Goal: Task Accomplishment & Management: Use online tool/utility

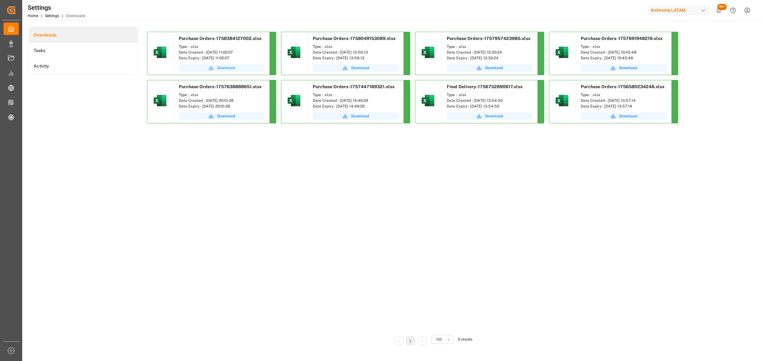
click at [227, 66] on span "Download" at bounding box center [226, 68] width 18 height 6
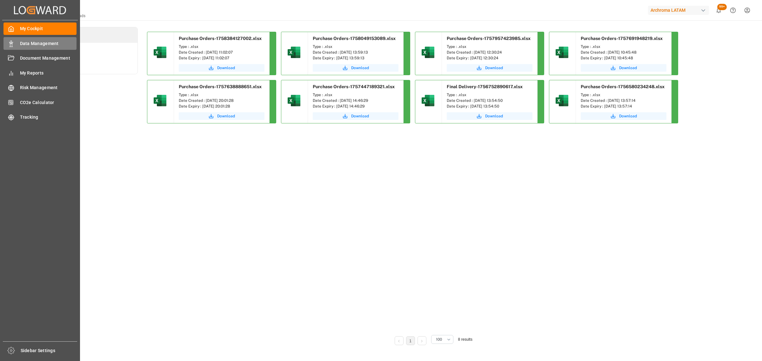
click at [21, 43] on span "Data Management" at bounding box center [48, 43] width 57 height 7
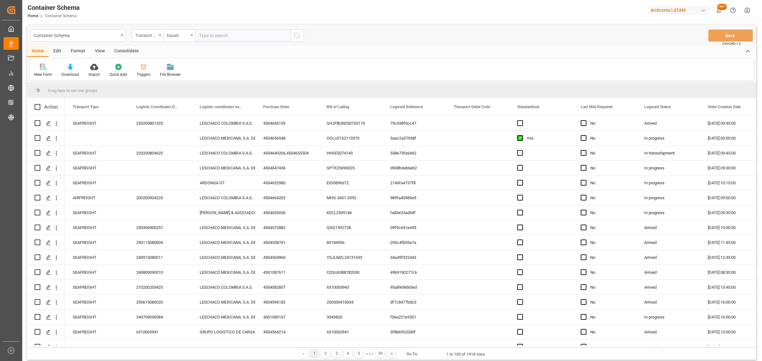
click at [113, 38] on div "Container Schema" at bounding box center [76, 35] width 85 height 8
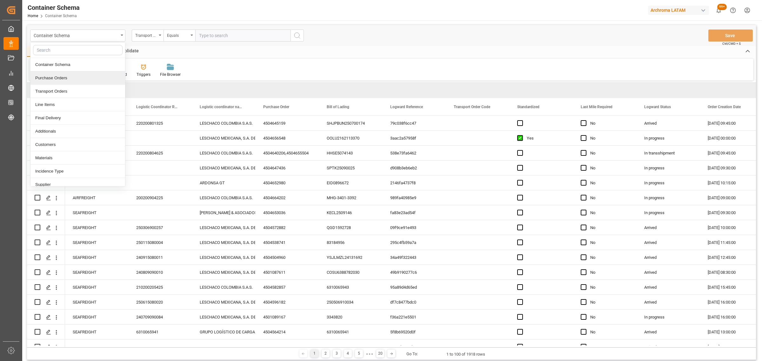
click at [71, 83] on div "Purchase Orders" at bounding box center [77, 77] width 95 height 13
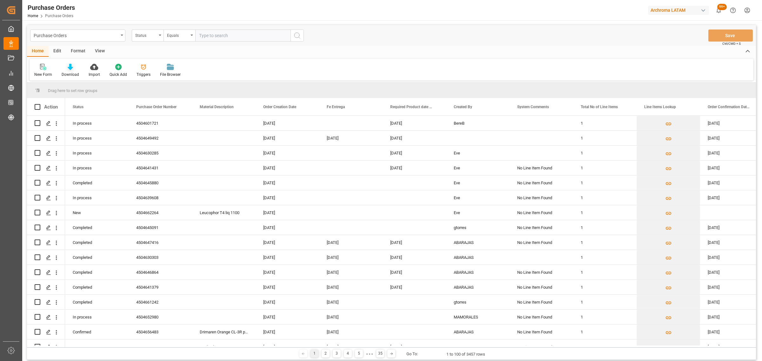
click at [71, 71] on div "Download" at bounding box center [70, 70] width 27 height 14
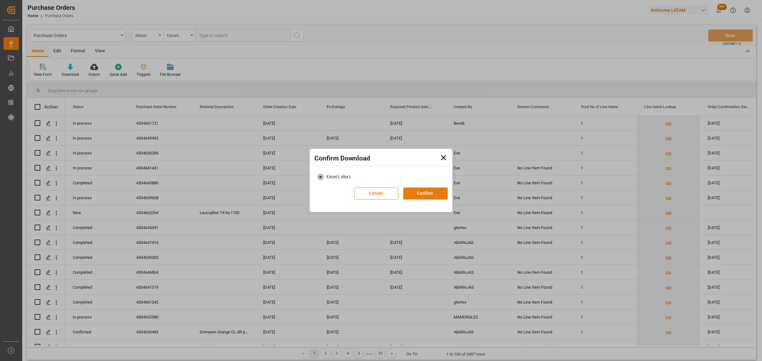
click at [419, 196] on button "Confirm" at bounding box center [425, 194] width 44 height 12
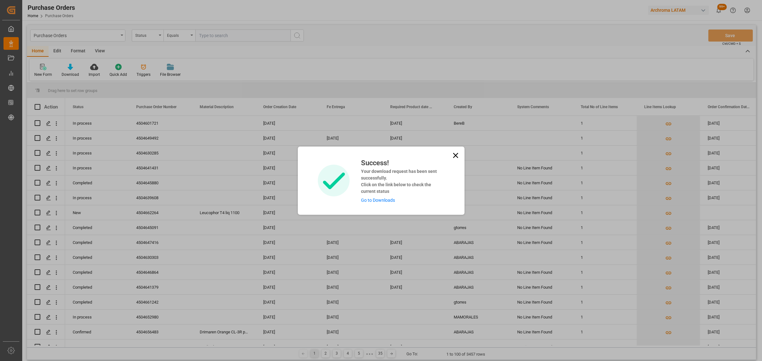
click at [385, 199] on link "Go to Downloads" at bounding box center [378, 200] width 34 height 5
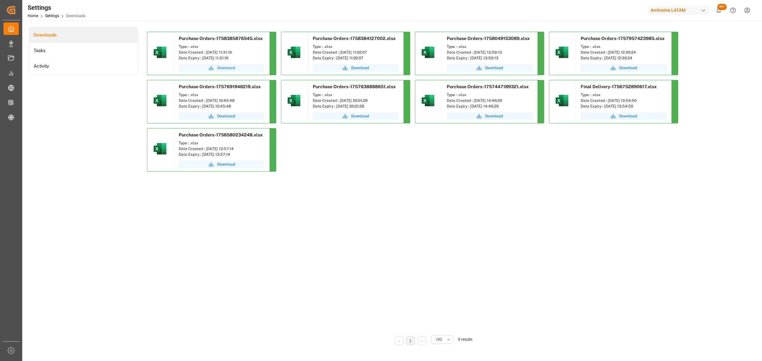
click at [242, 69] on button "Download" at bounding box center [222, 68] width 86 height 8
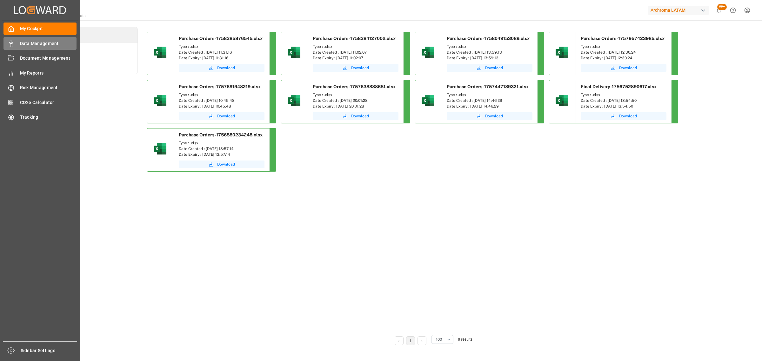
click at [30, 39] on div "Data Management Data Management" at bounding box center [39, 43] width 73 height 12
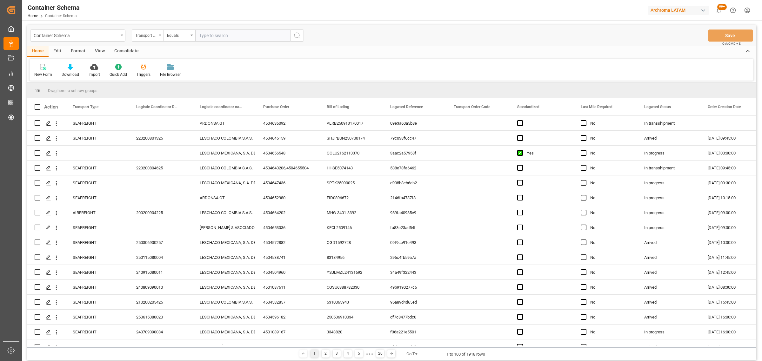
click at [54, 35] on div "Container Schema" at bounding box center [76, 35] width 85 height 8
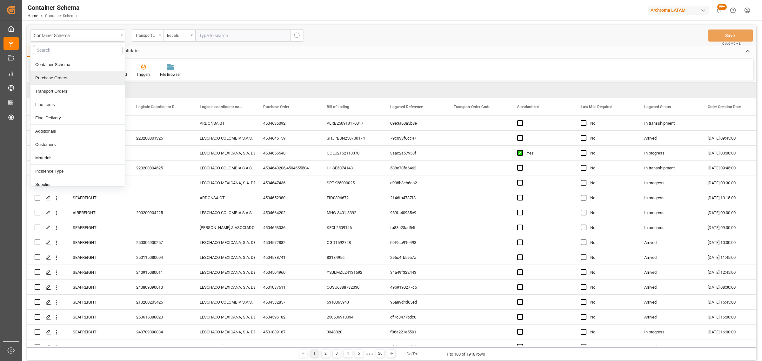
click at [59, 77] on div "Purchase Orders" at bounding box center [77, 77] width 95 height 13
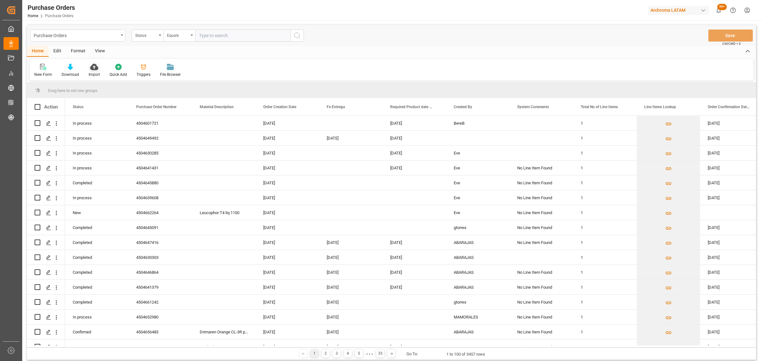
click at [97, 69] on icon at bounding box center [94, 67] width 8 height 6
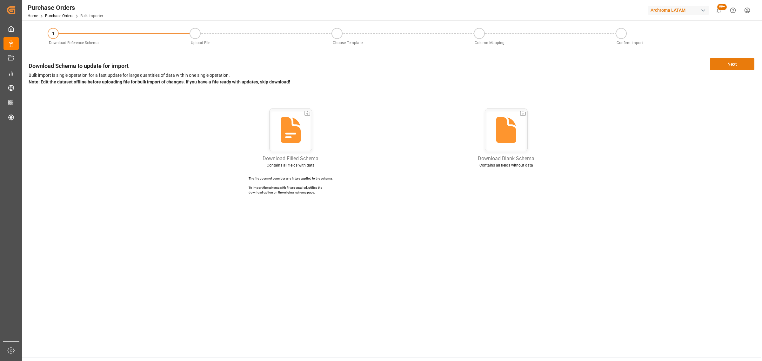
click at [729, 68] on button "Next" at bounding box center [731, 64] width 44 height 12
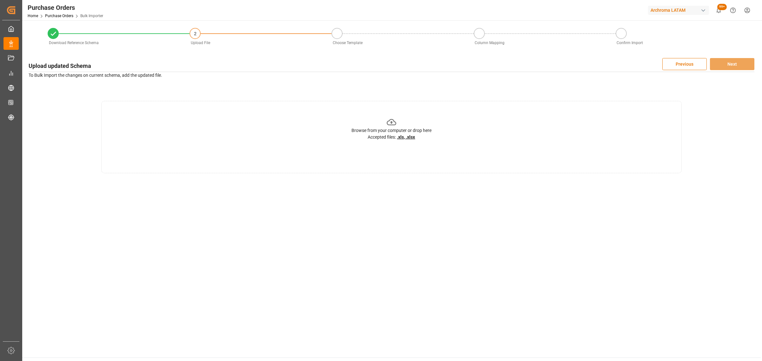
click at [418, 127] on div "Browse from your computer or drop here" at bounding box center [391, 130] width 80 height 7
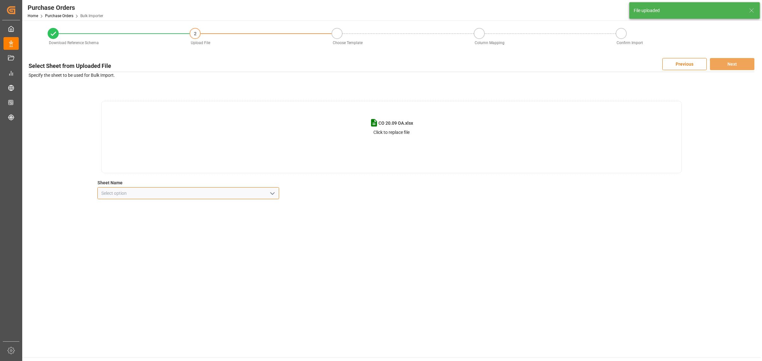
click at [248, 197] on input at bounding box center [187, 193] width 181 height 12
click at [270, 192] on icon "open menu" at bounding box center [272, 194] width 8 height 8
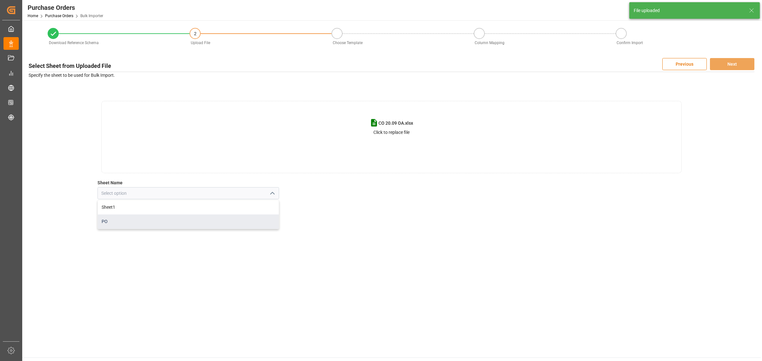
click at [185, 224] on div "PO" at bounding box center [188, 221] width 181 height 14
type input "PO"
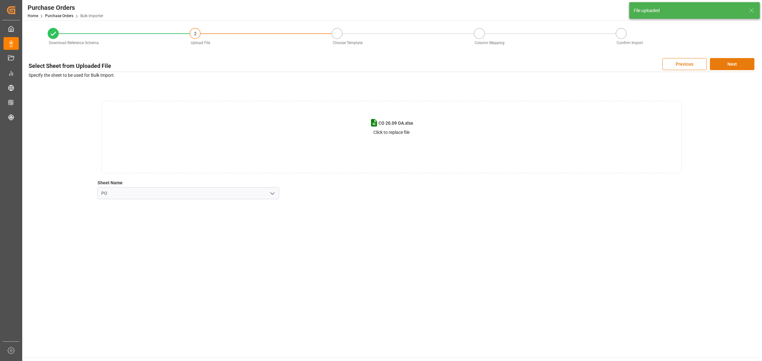
click at [728, 67] on button "Next" at bounding box center [731, 64] width 44 height 12
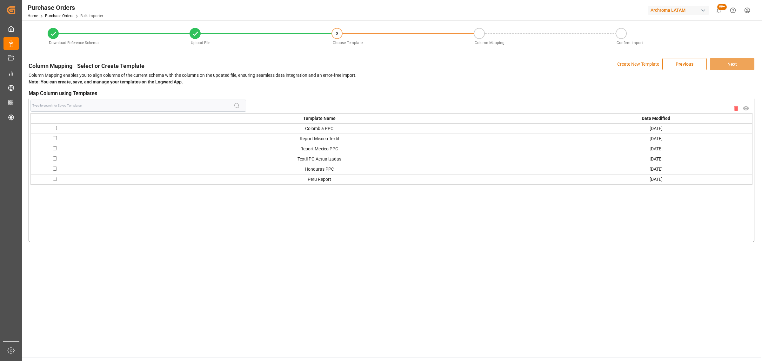
click at [620, 63] on p "Create New Template" at bounding box center [638, 64] width 42 height 12
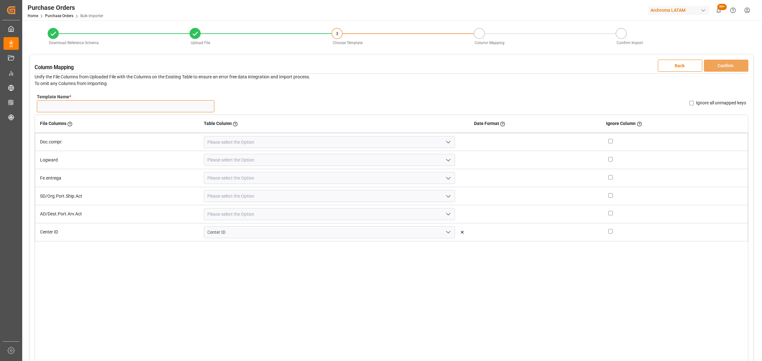
click at [119, 104] on input "Template Name *" at bounding box center [125, 106] width 177 height 12
click at [86, 107] on input "CO OA" at bounding box center [125, 106] width 177 height 12
type input "CO OA 20.09"
click at [444, 141] on icon "open menu" at bounding box center [448, 142] width 8 height 8
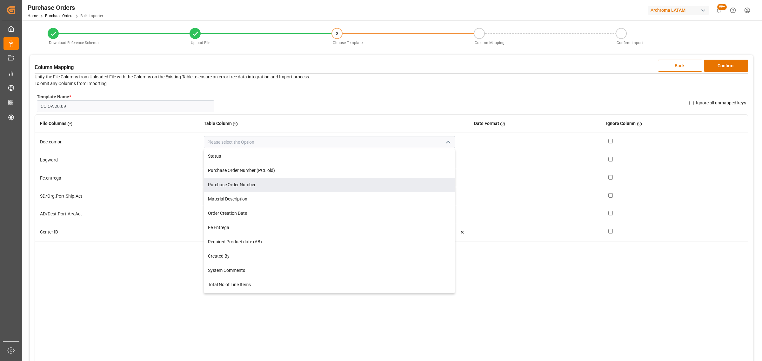
click at [261, 182] on div "Purchase Order Number" at bounding box center [329, 185] width 250 height 14
type input "Purchase Order Number"
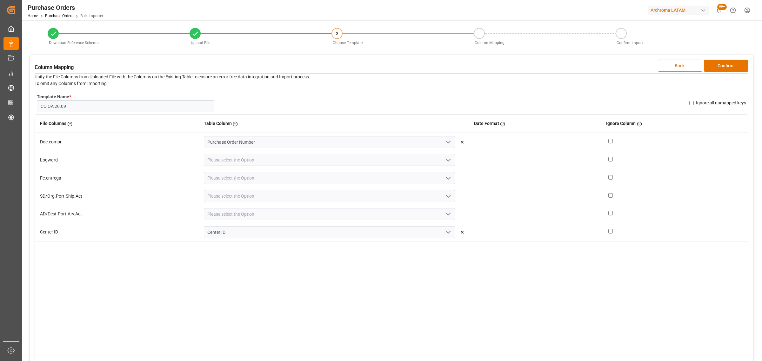
click at [444, 157] on icon "open menu" at bounding box center [448, 160] width 8 height 8
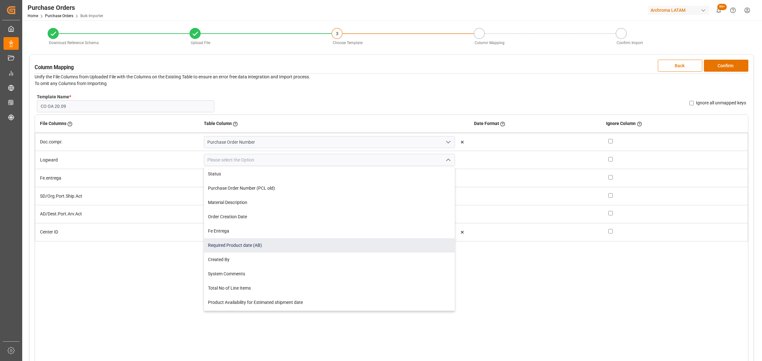
click at [277, 243] on div "Required Product date (AB)" at bounding box center [329, 245] width 250 height 14
type input "Required Product date (AB)"
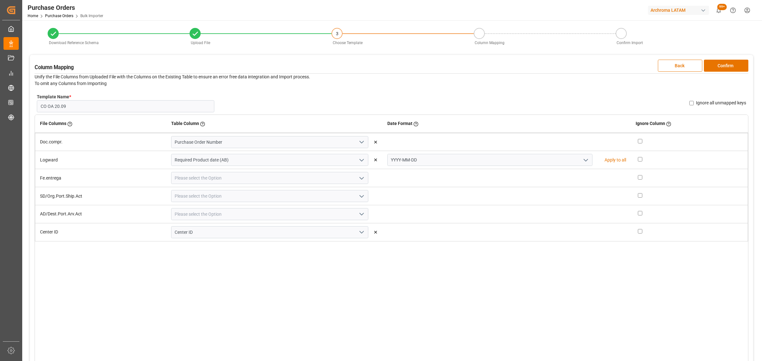
click at [582, 161] on icon "open menu" at bounding box center [586, 160] width 8 height 8
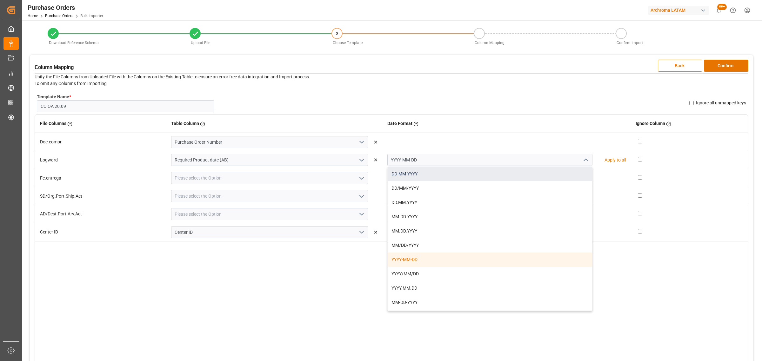
click at [498, 175] on div "DD-MM-YYYY" at bounding box center [489, 174] width 204 height 14
type input "DD-MM-YYYY"
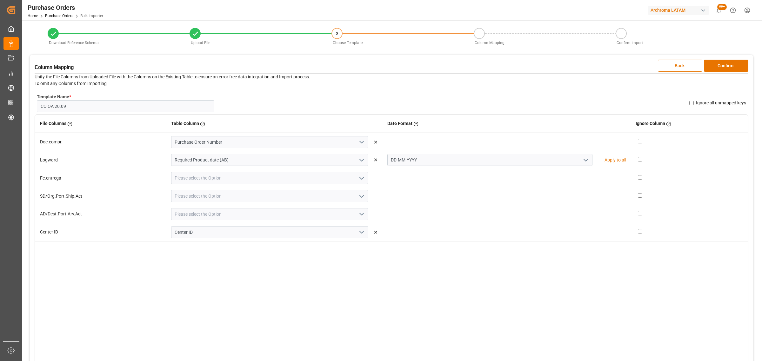
click at [358, 179] on icon "open menu" at bounding box center [362, 179] width 8 height 8
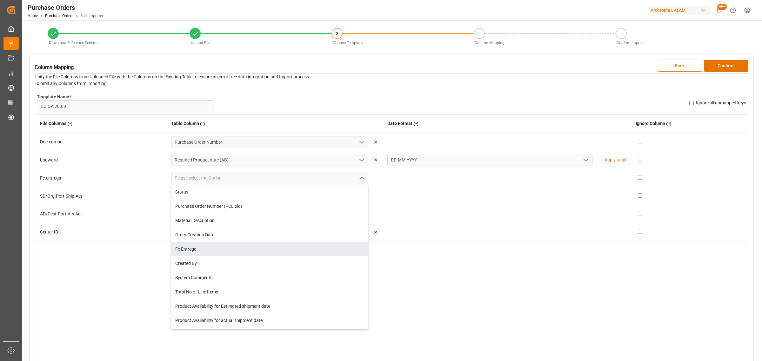
click at [250, 249] on div "Fe Entrega" at bounding box center [269, 249] width 196 height 14
type input "Fe Entrega"
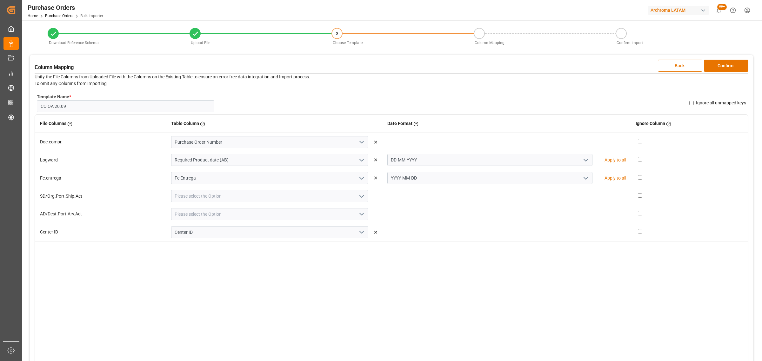
click at [582, 179] on icon "open menu" at bounding box center [586, 179] width 8 height 8
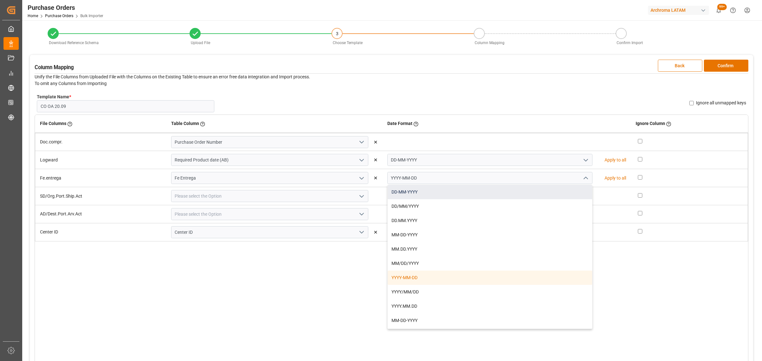
click at [493, 191] on div "DD-MM-YYYY" at bounding box center [489, 192] width 204 height 14
type input "DD-MM-YYYY"
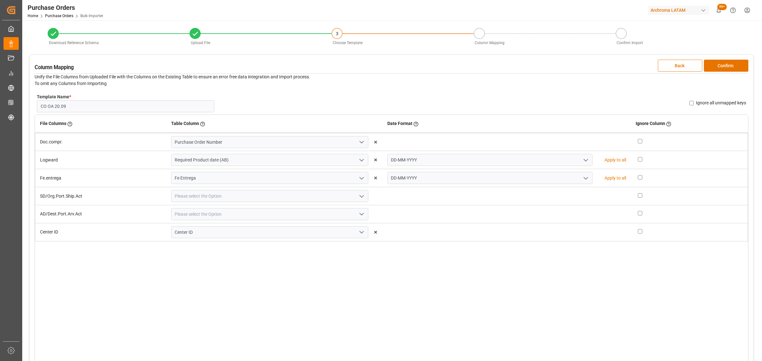
click at [359, 194] on icon "open menu" at bounding box center [362, 197] width 8 height 8
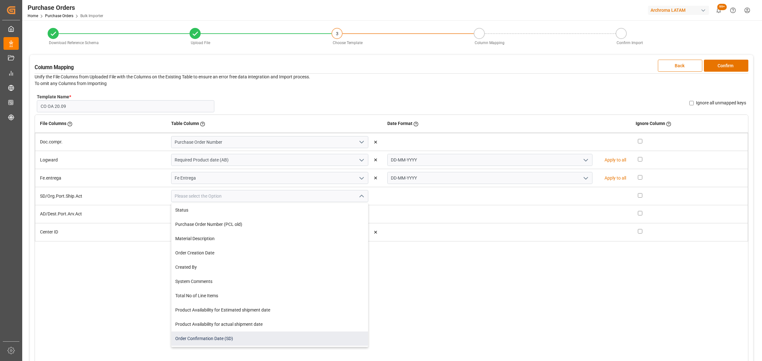
click at [245, 340] on div "Order Confirmation Date (SD)" at bounding box center [269, 339] width 196 height 14
type input "Order Confirmation Date (SD)"
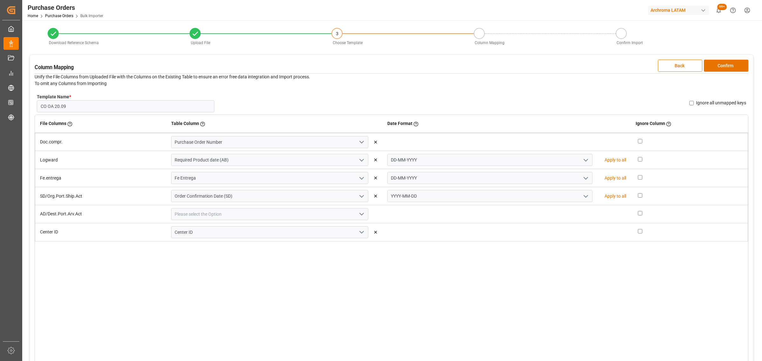
click at [582, 199] on icon "open menu" at bounding box center [586, 197] width 8 height 8
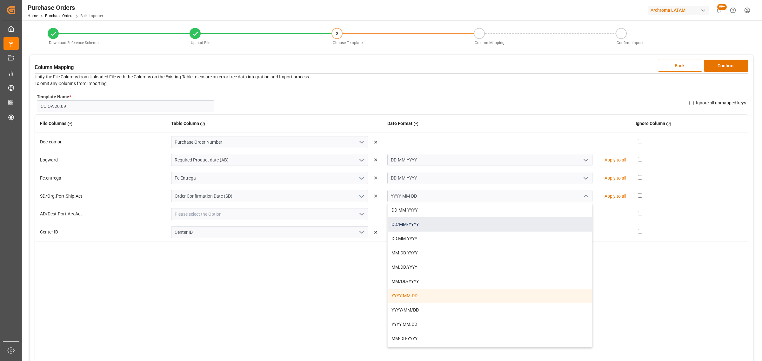
click at [487, 217] on div "DD/MM/YYYY" at bounding box center [489, 224] width 204 height 14
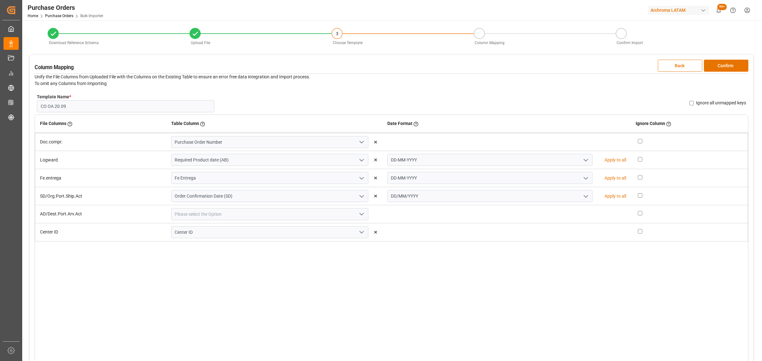
click at [584, 196] on polyline "open menu" at bounding box center [586, 196] width 4 height 2
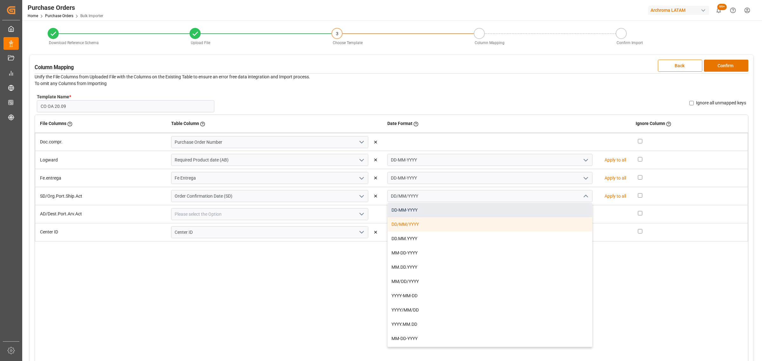
click at [524, 207] on div "DD-MM-YYYY" at bounding box center [489, 210] width 204 height 14
type input "DD-MM-YYYY"
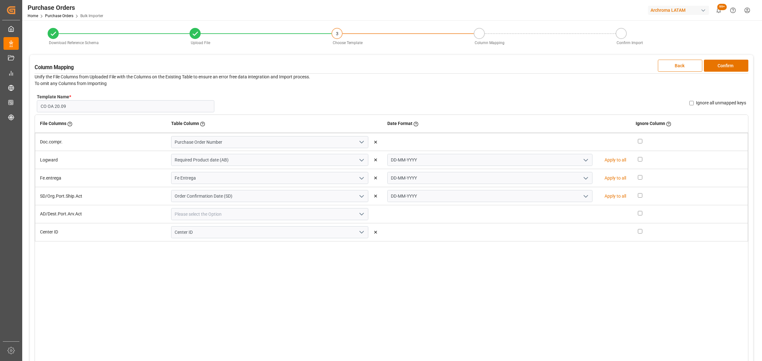
click at [359, 215] on polyline "open menu" at bounding box center [361, 214] width 4 height 2
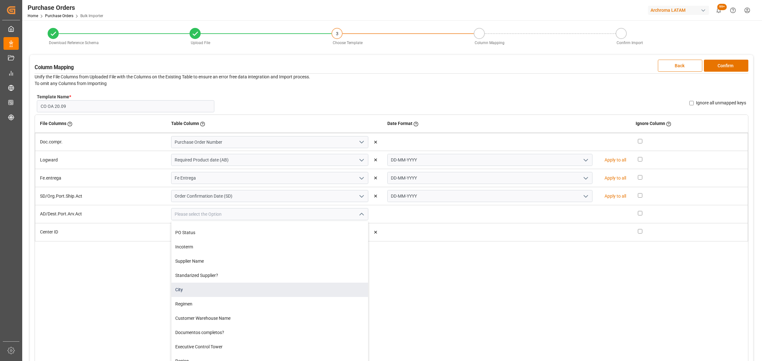
scroll to position [79, 0]
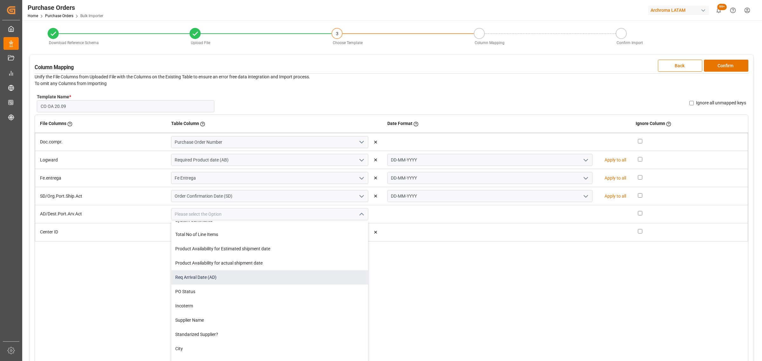
click at [253, 276] on div "Req Arrival Date (AD)" at bounding box center [269, 277] width 196 height 14
type input "Req Arrival Date (AD)"
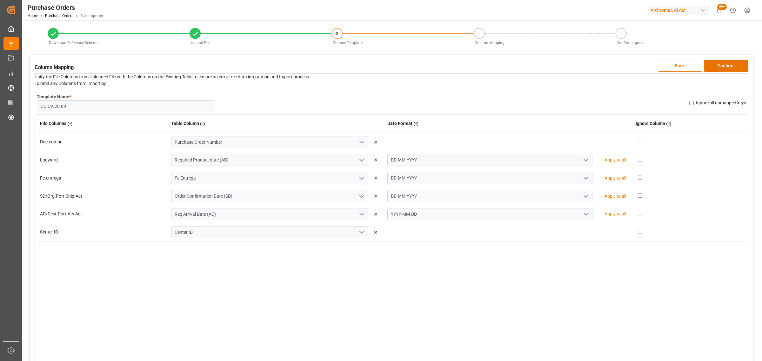
click at [584, 214] on polyline "open menu" at bounding box center [586, 214] width 4 height 2
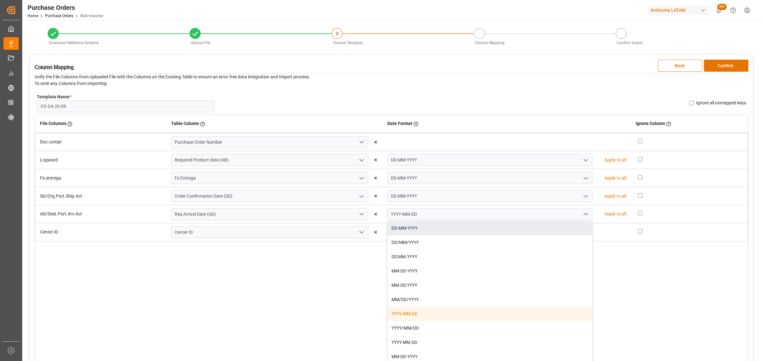
click at [476, 226] on div "DD-MM-YYYY" at bounding box center [489, 228] width 204 height 14
type input "DD-MM-YYYY"
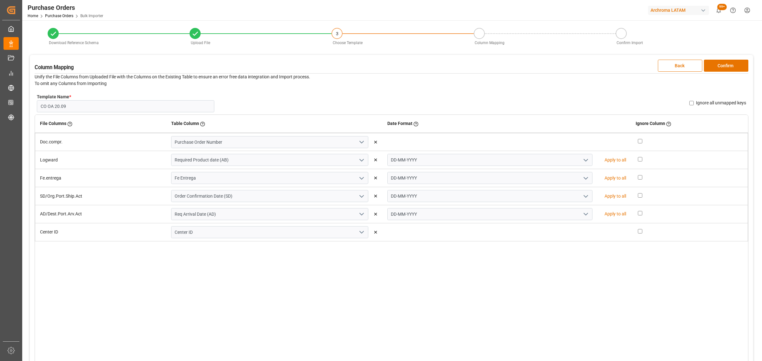
click at [359, 232] on icon "open menu" at bounding box center [362, 232] width 8 height 8
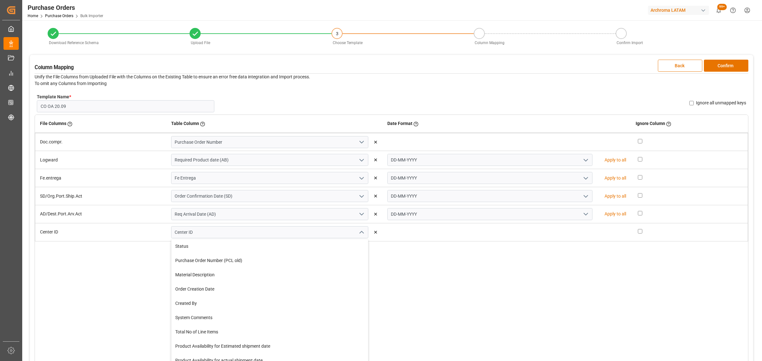
click at [359, 232] on polyline "close menu" at bounding box center [361, 232] width 4 height 2
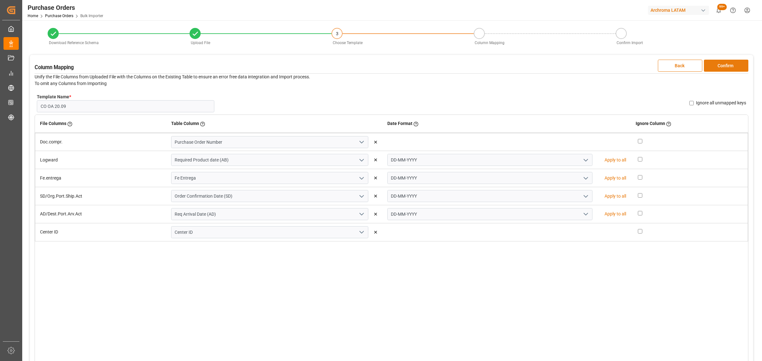
click at [718, 65] on button "Confirm" at bounding box center [725, 66] width 44 height 12
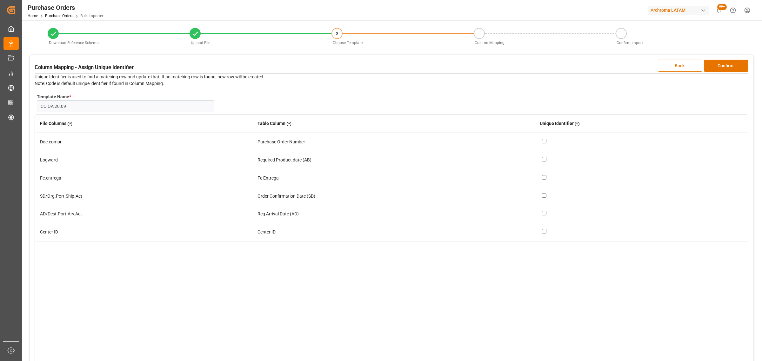
click at [544, 140] on input "checkbox" at bounding box center [544, 141] width 4 height 4
checkbox input "true"
click at [728, 60] on button "Confirm" at bounding box center [725, 66] width 44 height 12
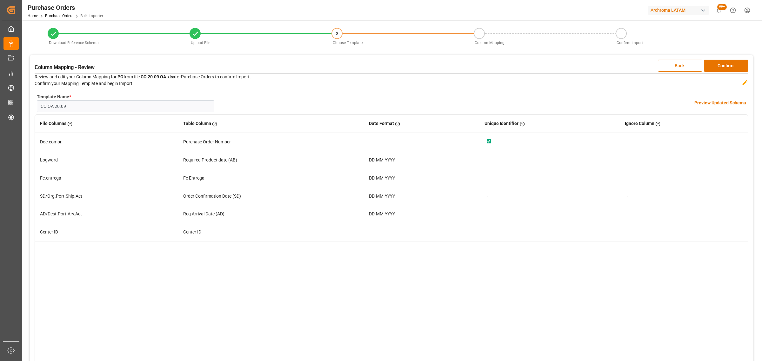
click at [716, 101] on h4 "Preview Updated Schema" at bounding box center [720, 103] width 52 height 7
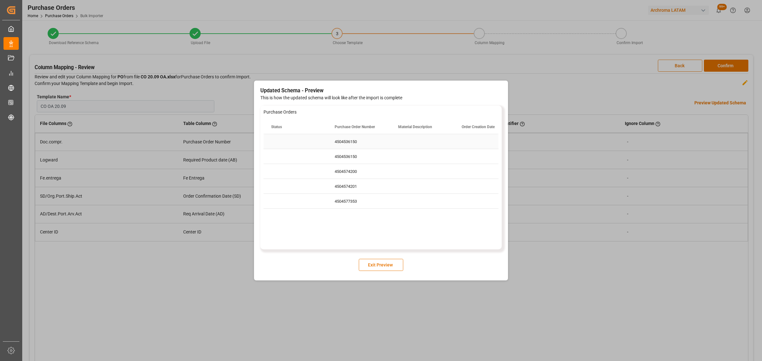
click at [355, 142] on div "4504536150" at bounding box center [358, 141] width 63 height 15
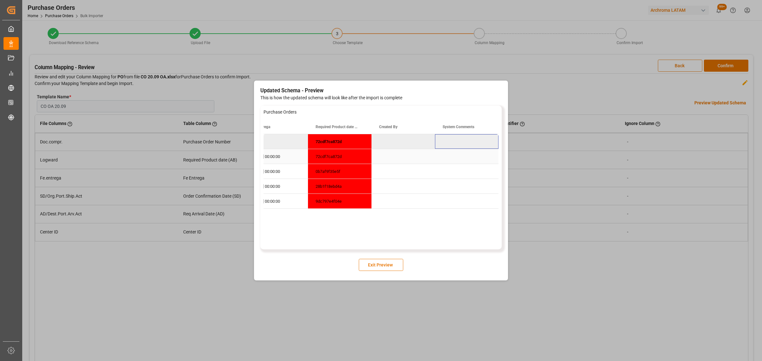
scroll to position [0, 336]
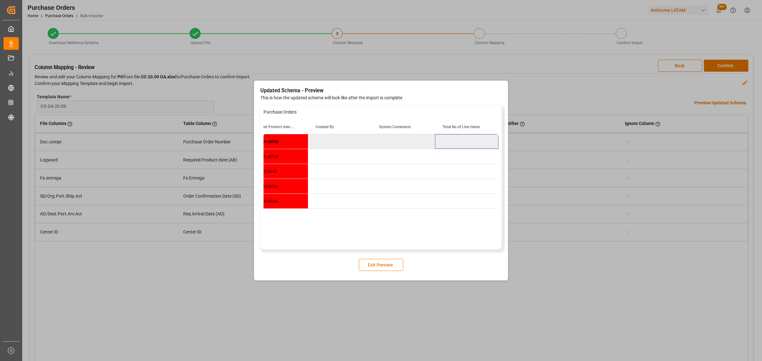
click at [567, 189] on div "Updated Schema - Preview This is how the updated schema will look like after th…" at bounding box center [381, 180] width 762 height 361
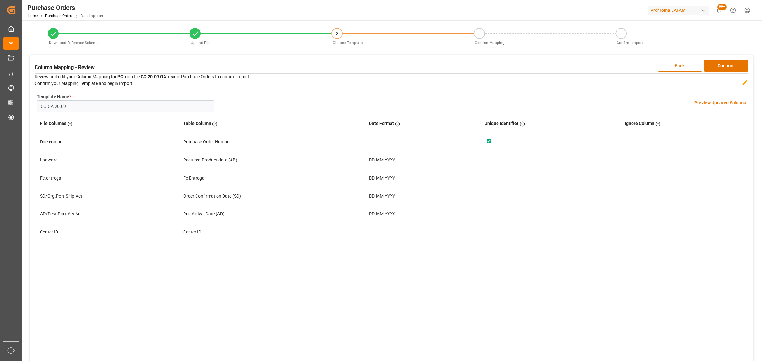
click at [714, 102] on h4 "Preview Updated Schema" at bounding box center [720, 103] width 52 height 7
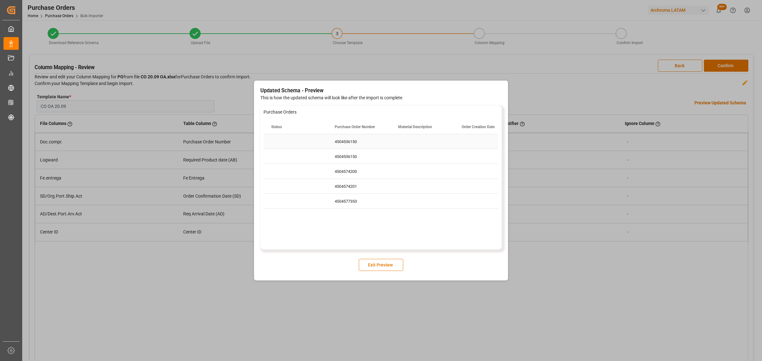
click at [362, 143] on div "4504536150" at bounding box center [358, 141] width 63 height 15
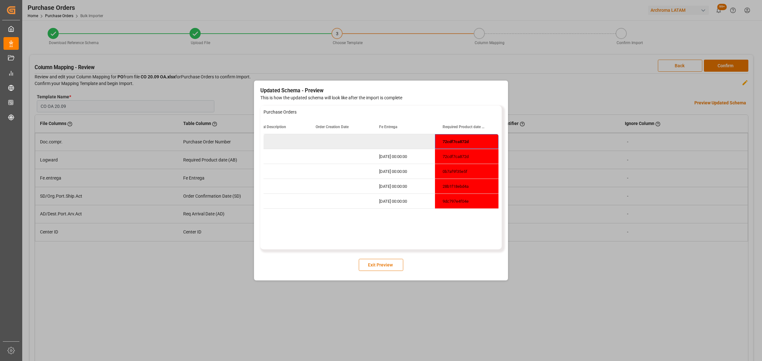
scroll to position [0, 209]
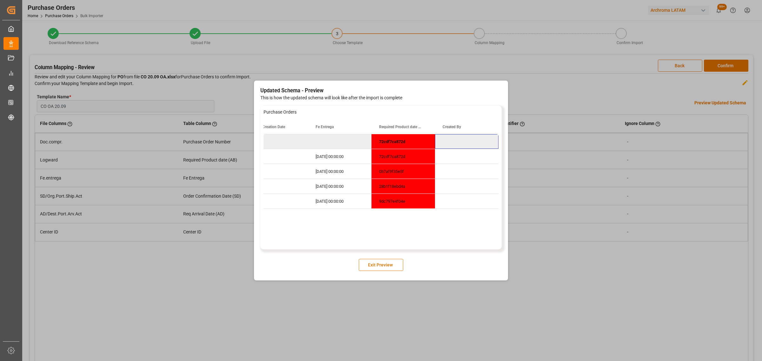
drag, startPoint x: 313, startPoint y: 244, endPoint x: 311, endPoint y: 246, distance: 3.4
click at [311, 246] on div "72cdf7ca872d [DATE] 00:00:00 72cdf7ca872d [DATE] 00:00:00 0b7af9f35e5f [DATE] 0…" at bounding box center [380, 191] width 235 height 114
drag, startPoint x: 310, startPoint y: 246, endPoint x: 288, endPoint y: 246, distance: 22.2
click at [282, 245] on div "72cdf7ca872d [DATE] 00:00:00 72cdf7ca872d [DATE] 00:00:00 0b7af9f35e5f [DATE] 0…" at bounding box center [380, 191] width 235 height 114
click at [297, 247] on div "Purchase Orders Drag here to set row groups Drag here to set column labels Mate…" at bounding box center [380, 178] width 241 height 144
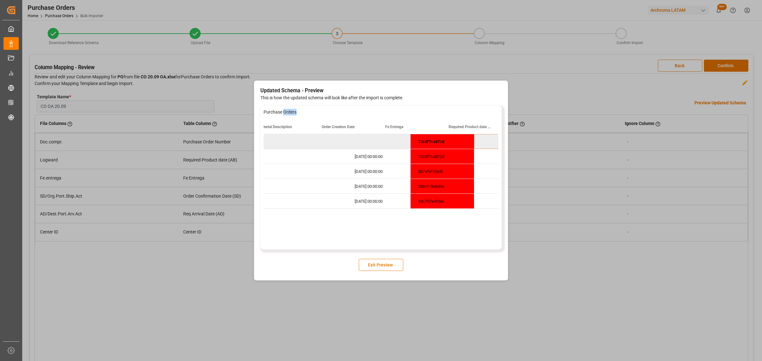
scroll to position [0, 64]
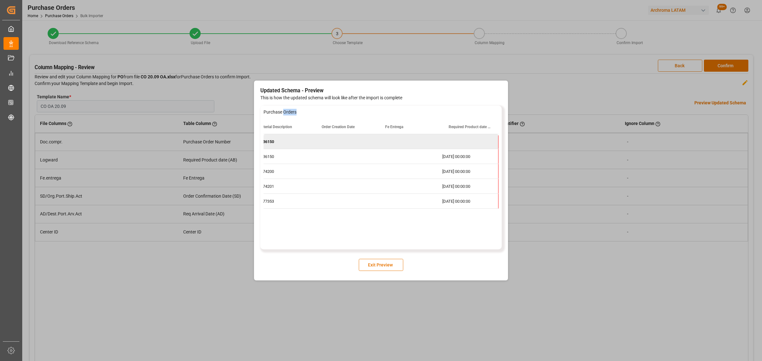
drag, startPoint x: 297, startPoint y: 247, endPoint x: 258, endPoint y: 243, distance: 39.2
click at [258, 244] on div "Updated Schema - Preview This is how the updated schema will look like after th…" at bounding box center [381, 181] width 254 height 200
drag, startPoint x: 287, startPoint y: 246, endPoint x: 326, endPoint y: 247, distance: 38.1
click at [326, 247] on div "Purchase Orders Drag here to set row groups Drag here to set column labels Mate…" at bounding box center [380, 178] width 241 height 144
click at [305, 247] on div "Purchase Orders Drag here to set row groups Drag here to set column labels Mate…" at bounding box center [380, 178] width 241 height 144
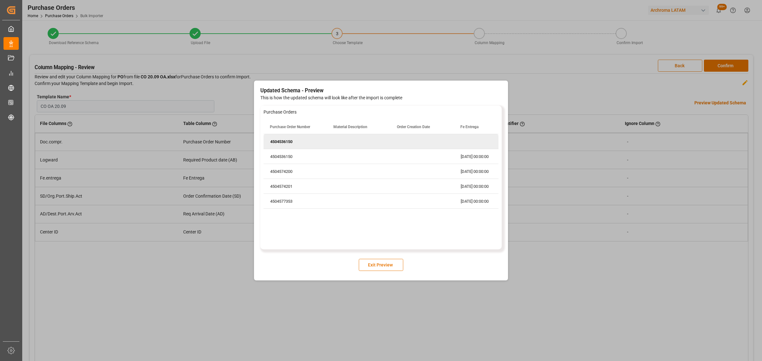
drag, startPoint x: 302, startPoint y: 246, endPoint x: 341, endPoint y: 246, distance: 39.0
click at [341, 246] on div "72cdf7ca872d 4504536150 [DATE] 00:00:00 72cdf7ca872d 4504536150 [DATE] 00:00:00…" at bounding box center [380, 191] width 235 height 114
drag, startPoint x: 296, startPoint y: 245, endPoint x: 354, endPoint y: 247, distance: 58.1
click at [354, 247] on div "Purchase Orders Drag here to set row groups Drag here to set column labels Mate…" at bounding box center [380, 178] width 241 height 144
click at [370, 262] on button "Exit Preview" at bounding box center [381, 265] width 44 height 12
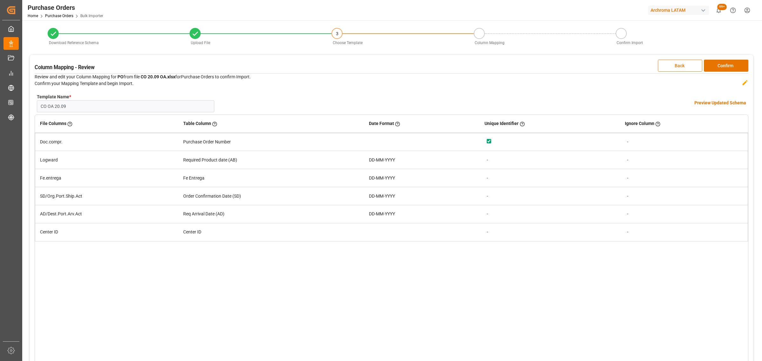
click at [688, 63] on button "Back" at bounding box center [679, 66] width 44 height 12
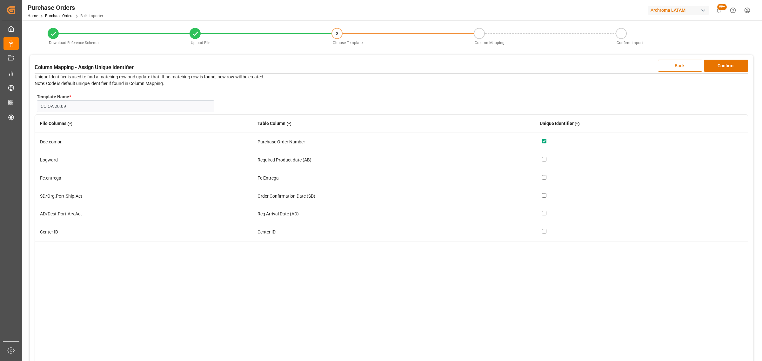
click at [688, 63] on button "Back" at bounding box center [679, 66] width 44 height 12
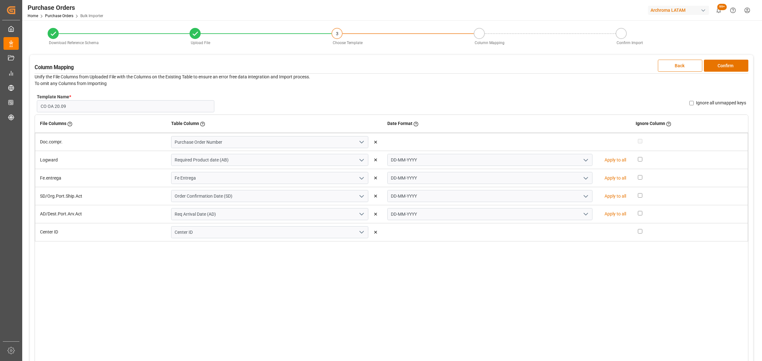
click at [693, 102] on div "Ignore all unmapped keys" at bounding box center [717, 103] width 57 height 7
click at [692, 102] on input "Ignore all unmapped keys" at bounding box center [691, 103] width 4 height 4
checkbox input "true"
click at [724, 68] on button "Confirm" at bounding box center [725, 66] width 44 height 12
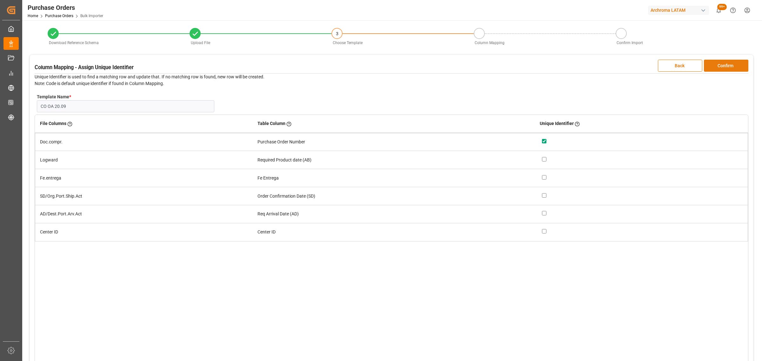
click at [724, 68] on button "Confirm" at bounding box center [725, 66] width 44 height 12
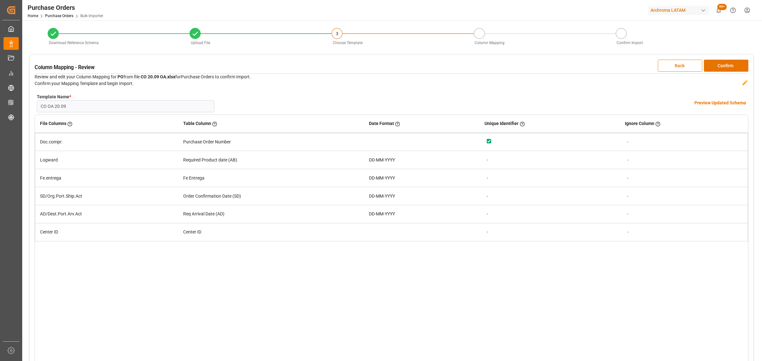
click at [708, 102] on h4 "Preview Updated Schema" at bounding box center [720, 103] width 52 height 7
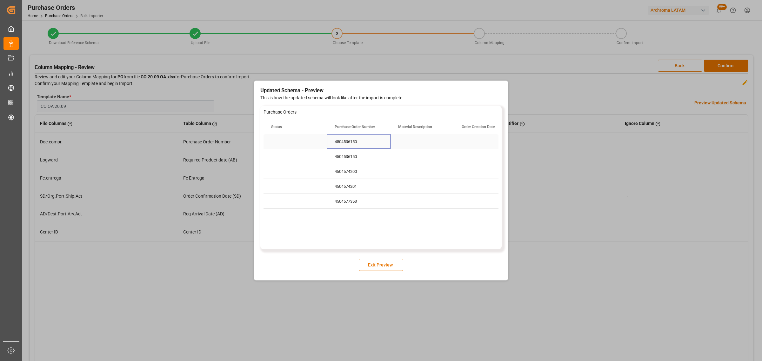
click at [357, 145] on div "4504536150" at bounding box center [358, 141] width 63 height 15
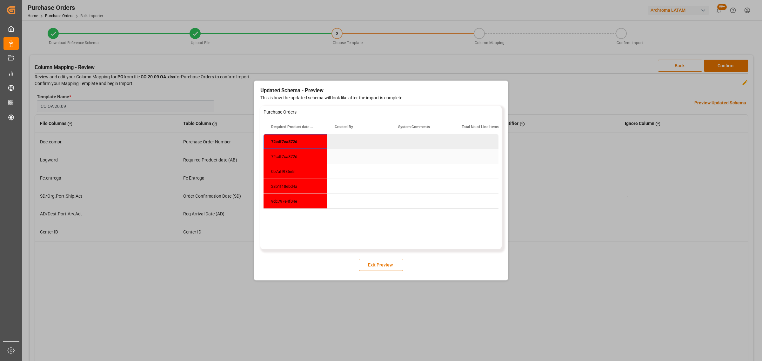
scroll to position [0, 254]
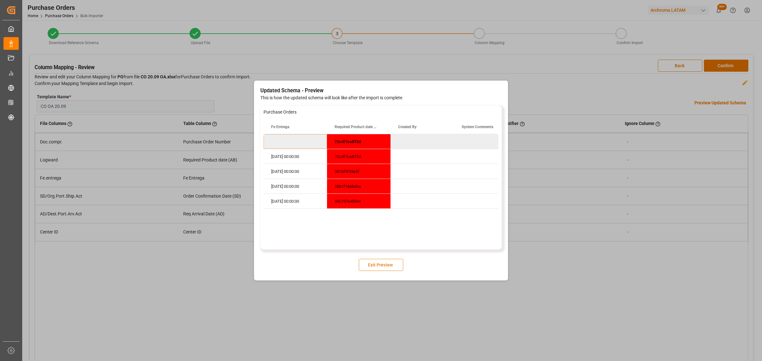
click at [383, 266] on button "Exit Preview" at bounding box center [381, 265] width 44 height 12
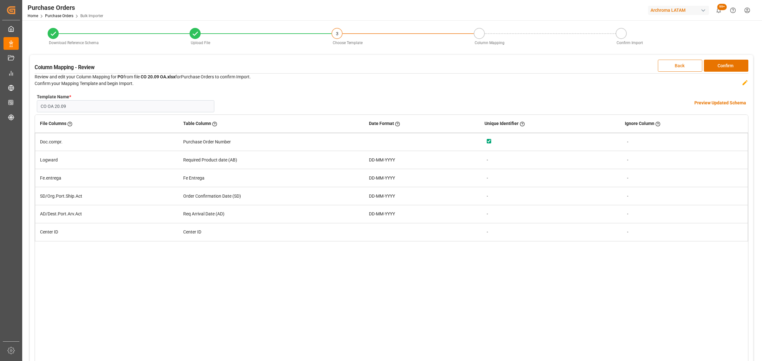
click at [678, 66] on button "Back" at bounding box center [679, 66] width 44 height 12
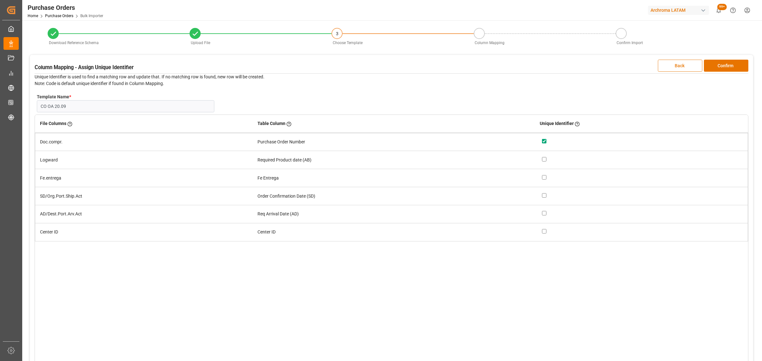
click at [678, 66] on button "Back" at bounding box center [679, 66] width 44 height 12
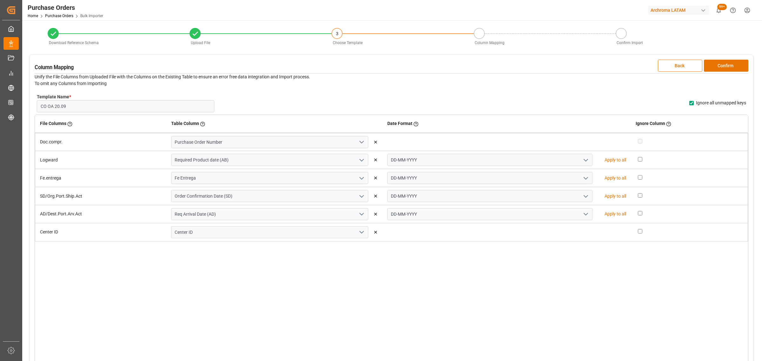
click at [689, 103] on input "Ignore all unmapped keys" at bounding box center [691, 103] width 4 height 4
checkbox input "false"
click at [722, 64] on button "Confirm" at bounding box center [725, 66] width 44 height 12
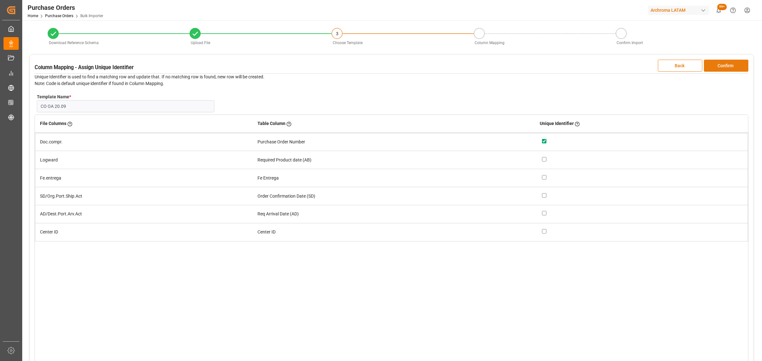
click at [722, 64] on button "Confirm" at bounding box center [725, 66] width 44 height 12
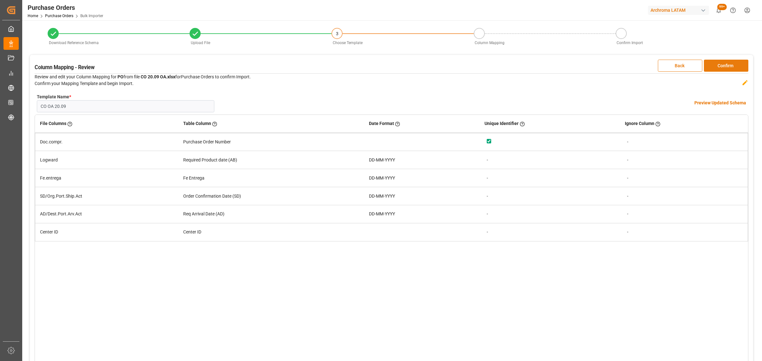
click at [722, 67] on button "Confirm" at bounding box center [725, 66] width 44 height 12
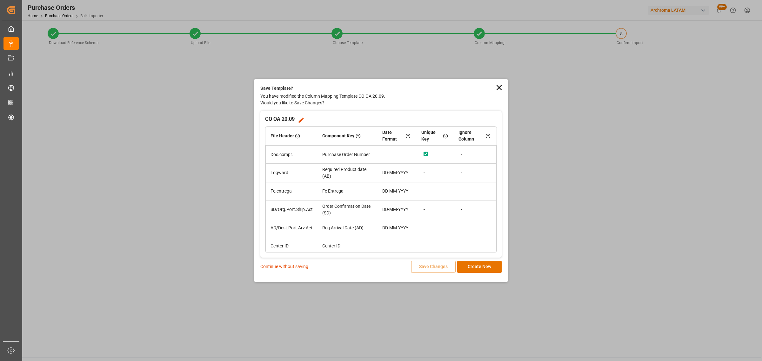
click at [294, 265] on p "Continue without saving" at bounding box center [284, 266] width 48 height 7
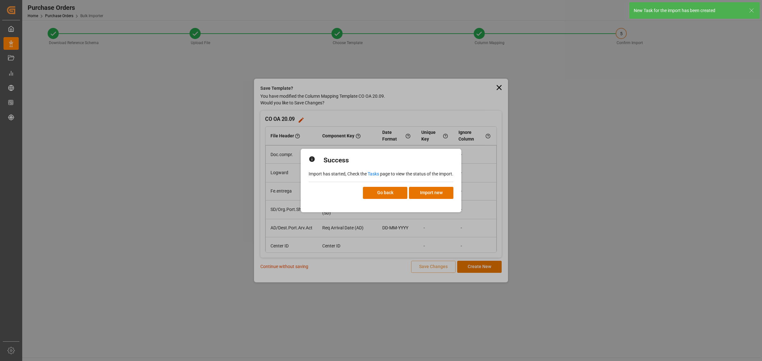
click at [371, 175] on link "Tasks" at bounding box center [372, 173] width 11 height 5
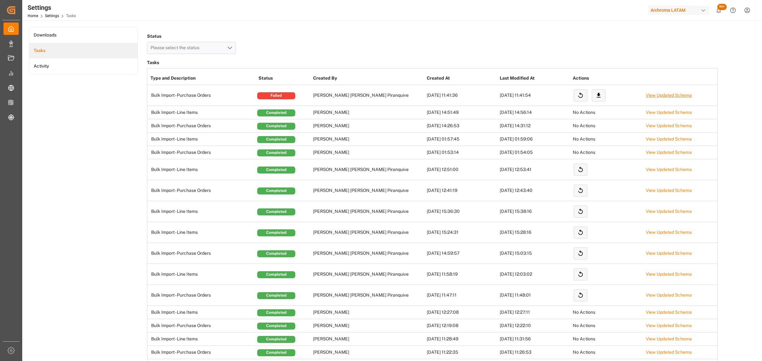
click at [651, 94] on link "View Updated Schema" at bounding box center [668, 95] width 46 height 5
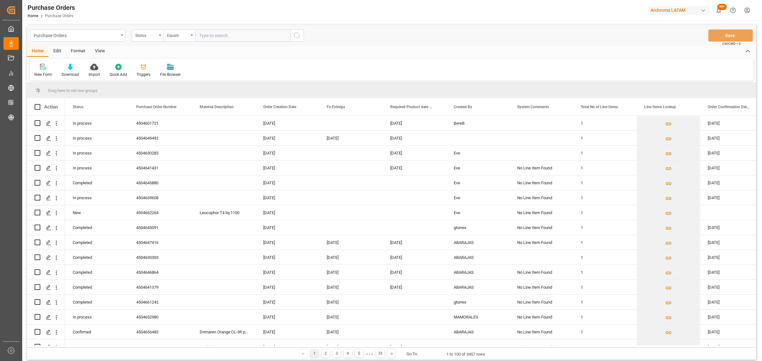
click at [98, 67] on div at bounding box center [94, 66] width 11 height 7
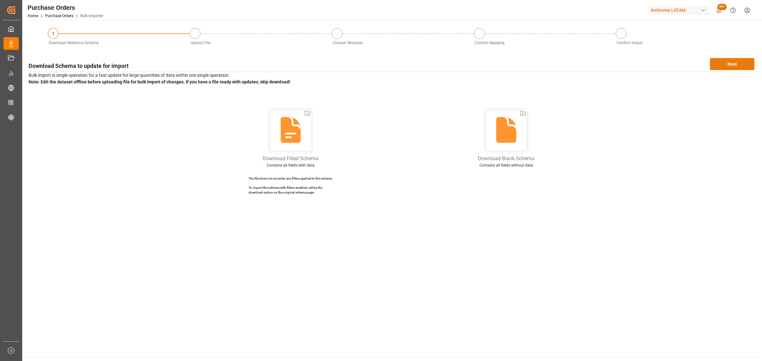
click at [725, 64] on button "Next" at bounding box center [731, 64] width 44 height 12
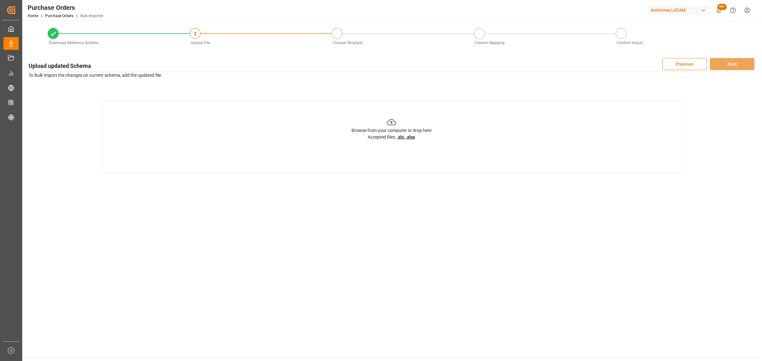
click at [395, 124] on icon at bounding box center [391, 122] width 10 height 10
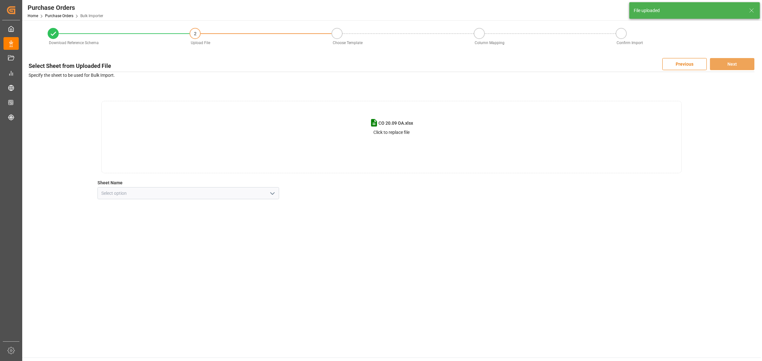
click at [273, 192] on icon "open menu" at bounding box center [272, 194] width 8 height 8
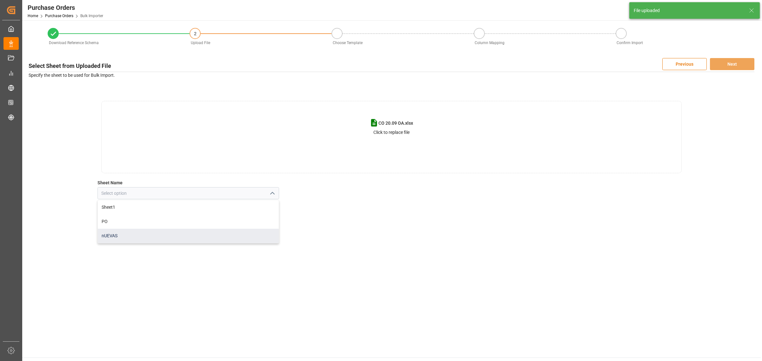
click at [214, 234] on div "nUEVAS" at bounding box center [188, 236] width 181 height 14
type input "nUEVAS"
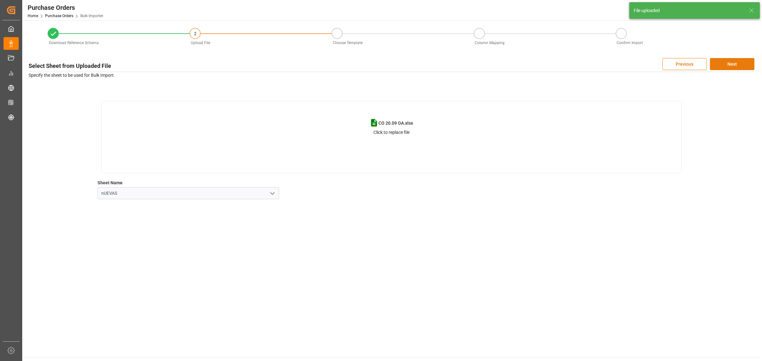
click at [739, 65] on button "Next" at bounding box center [731, 64] width 44 height 12
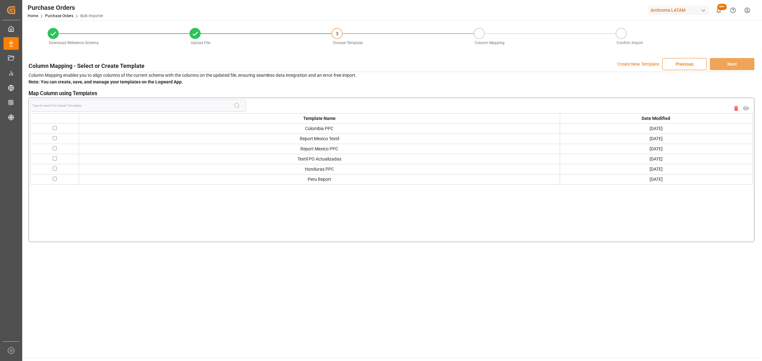
click at [632, 62] on p "Create New Template" at bounding box center [638, 64] width 42 height 12
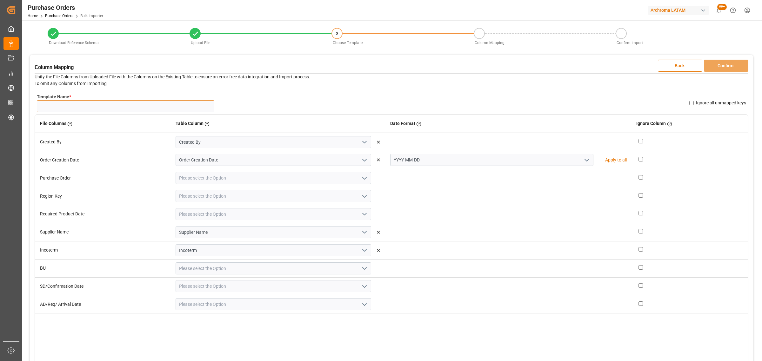
click at [99, 103] on input "Template Name *" at bounding box center [125, 106] width 177 height 12
type input "NEW OA 20.09"
click at [583, 161] on icon "open menu" at bounding box center [587, 160] width 8 height 8
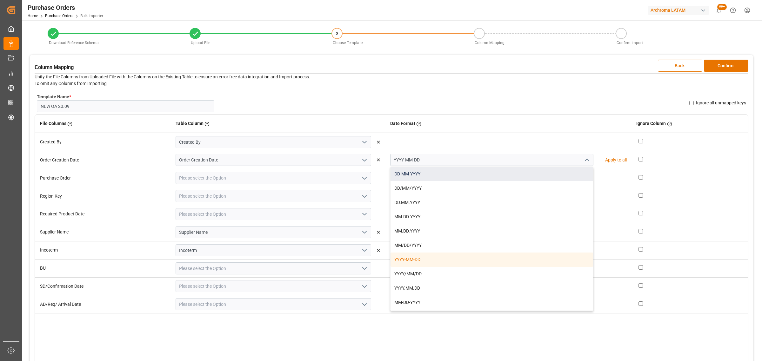
click at [494, 170] on div "DD-MM-YYYY" at bounding box center [491, 174] width 203 height 14
type input "DD-MM-YYYY"
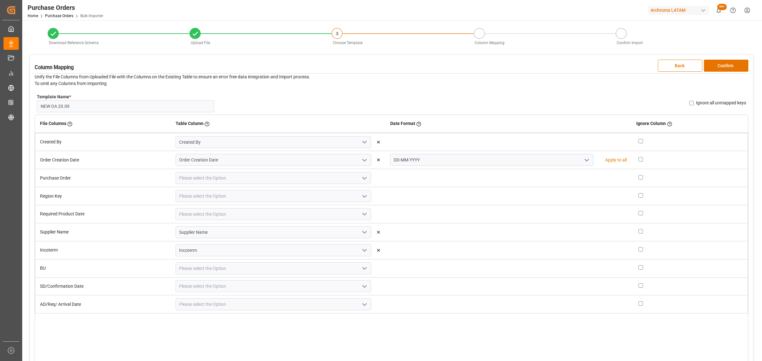
click at [362, 177] on icon "open menu" at bounding box center [364, 179] width 8 height 8
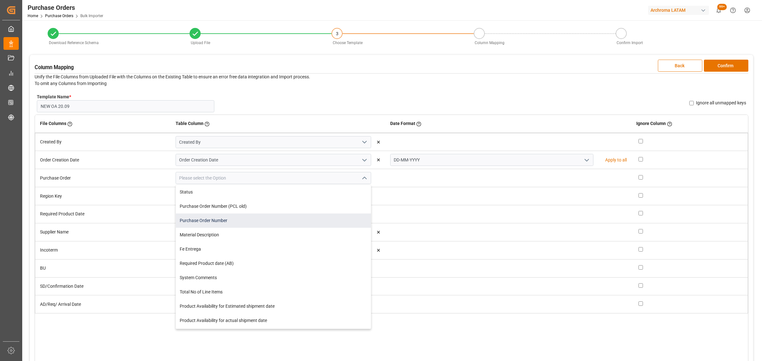
click at [230, 218] on div "Purchase Order Number" at bounding box center [273, 221] width 195 height 14
type input "Purchase Order Number"
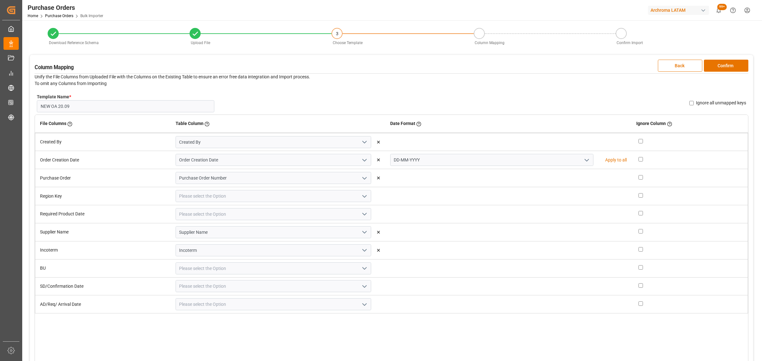
click at [363, 194] on icon "open menu" at bounding box center [364, 197] width 8 height 8
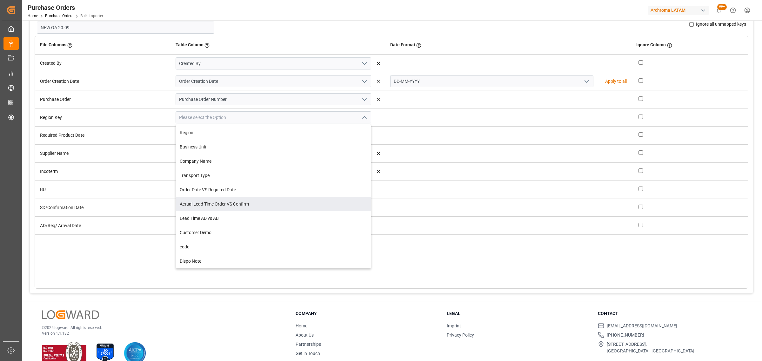
scroll to position [79, 0]
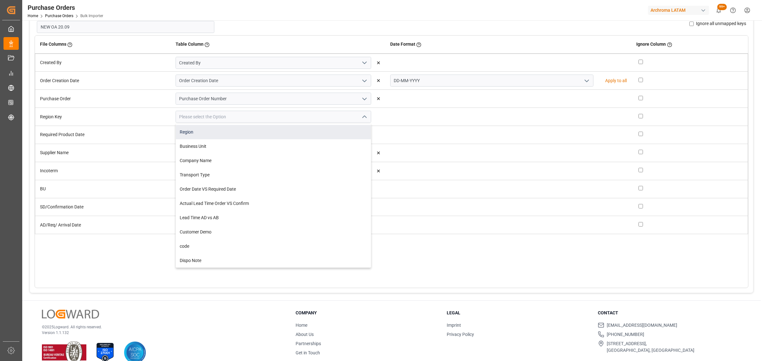
click at [197, 132] on div "Region" at bounding box center [273, 132] width 195 height 14
type input "Region"
click at [365, 135] on icon "open menu" at bounding box center [364, 135] width 8 height 8
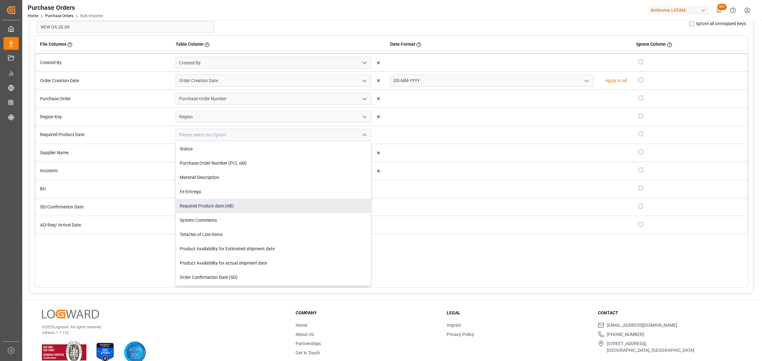
click at [261, 208] on div "Required Product date (AB)" at bounding box center [273, 206] width 195 height 14
type input "Required Product date (AB)"
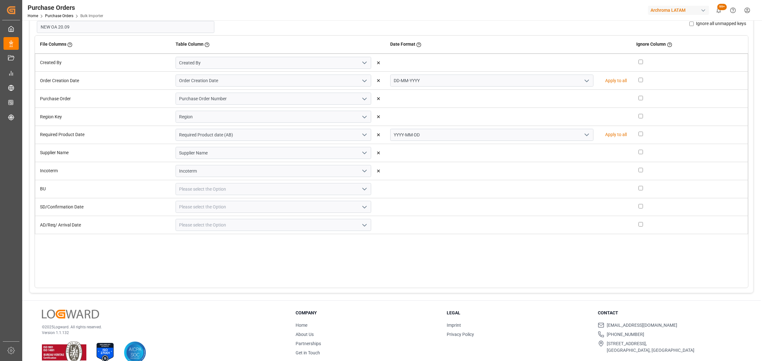
click at [584, 134] on polyline "open menu" at bounding box center [586, 135] width 4 height 2
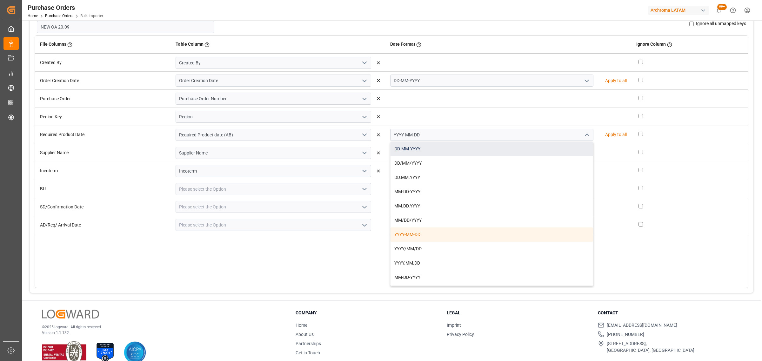
click at [470, 146] on div "DD-MM-YYYY" at bounding box center [491, 149] width 203 height 14
type input "DD-MM-YYYY"
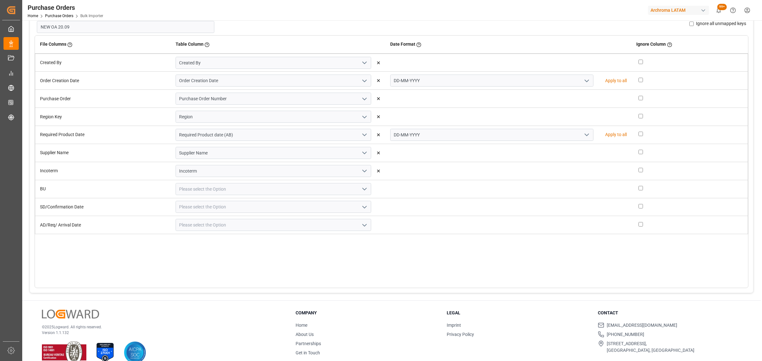
click at [364, 189] on polyline "open menu" at bounding box center [364, 189] width 4 height 2
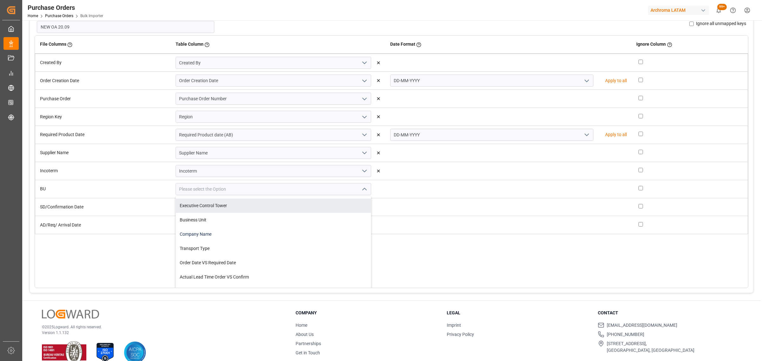
scroll to position [242, 0]
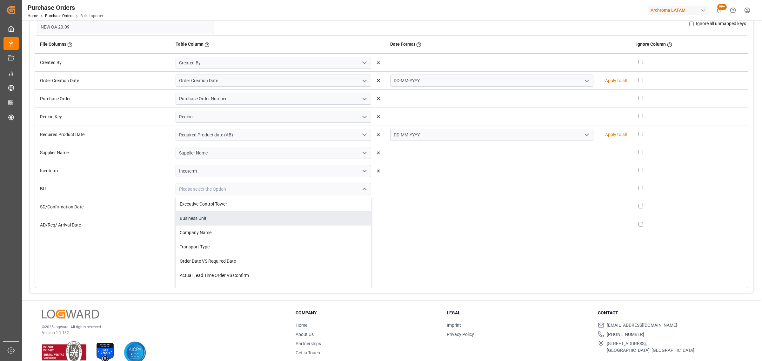
click at [245, 217] on div "Business Unit" at bounding box center [273, 218] width 195 height 14
type input "Business Unit"
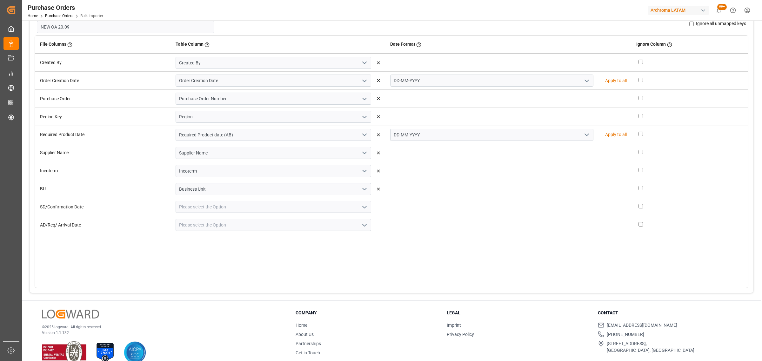
click at [364, 205] on icon "open menu" at bounding box center [364, 207] width 8 height 8
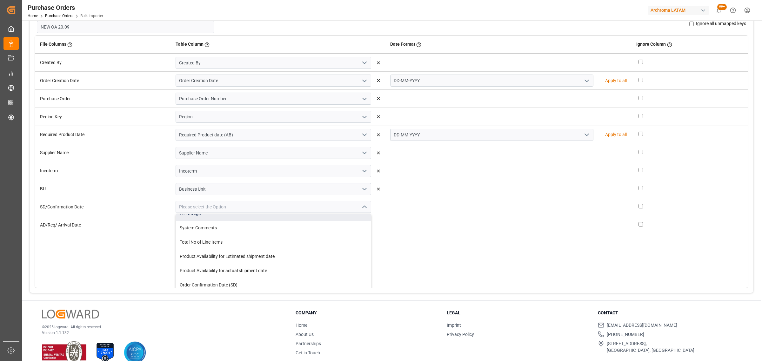
scroll to position [119, 0]
click at [257, 216] on div "Order Confirmation Date (SD)" at bounding box center [273, 216] width 195 height 14
type input "Order Confirmation Date (SD)"
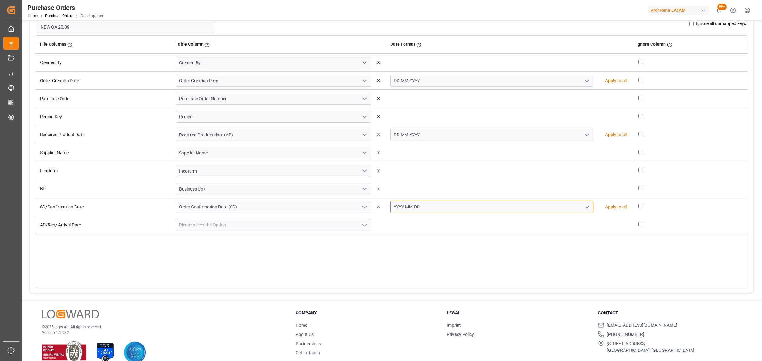
click at [574, 208] on input "YYYY-MM-DD" at bounding box center [491, 207] width 203 height 12
click at [583, 208] on icon "open menu" at bounding box center [587, 207] width 8 height 8
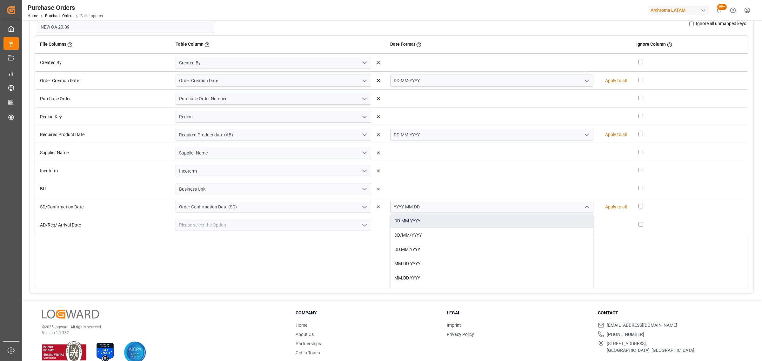
click at [464, 218] on div "DD-MM-YYYY" at bounding box center [491, 221] width 203 height 14
type input "DD-MM-YYYY"
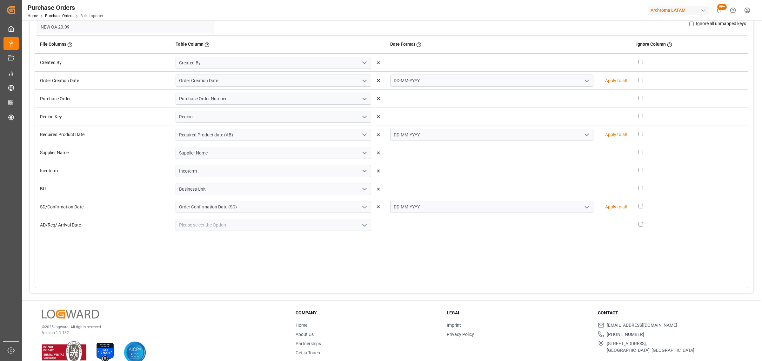
click at [364, 226] on icon "open menu" at bounding box center [364, 225] width 8 height 8
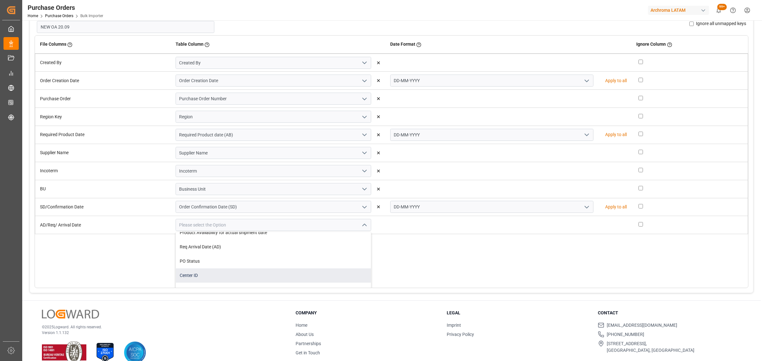
scroll to position [94, 0]
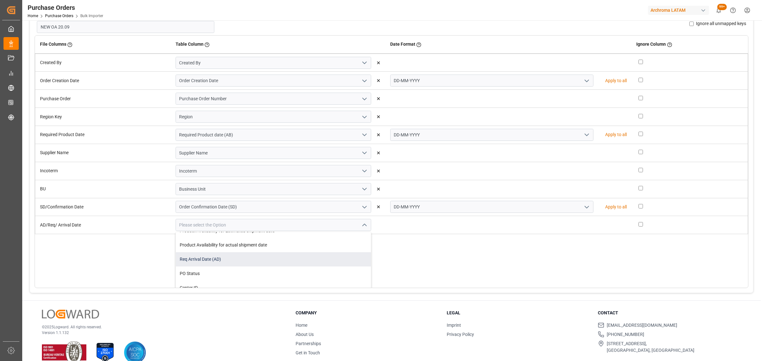
click at [250, 259] on div "Req Arrival Date (AD)" at bounding box center [273, 259] width 195 height 14
type input "Req Arrival Date (AD)"
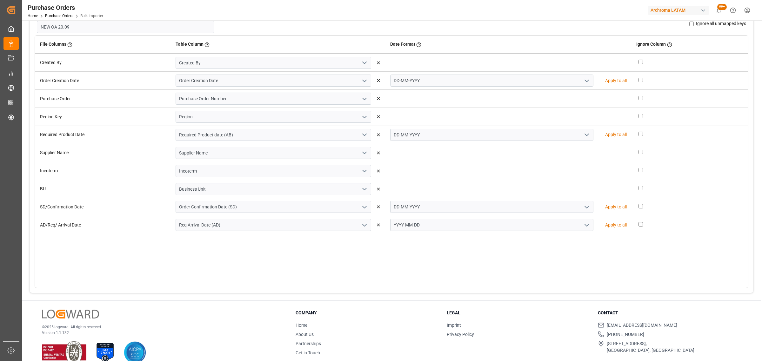
click at [583, 224] on icon "open menu" at bounding box center [587, 225] width 8 height 8
click at [447, 240] on div "DD-MM-YYYY" at bounding box center [491, 239] width 203 height 14
type input "DD-MM-YYYY"
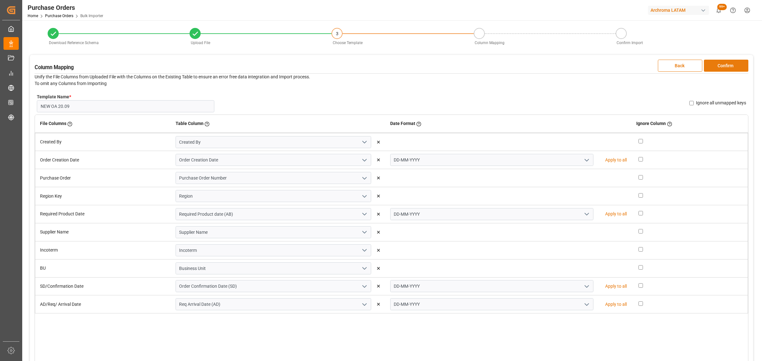
click at [727, 63] on button "Confirm" at bounding box center [725, 66] width 44 height 12
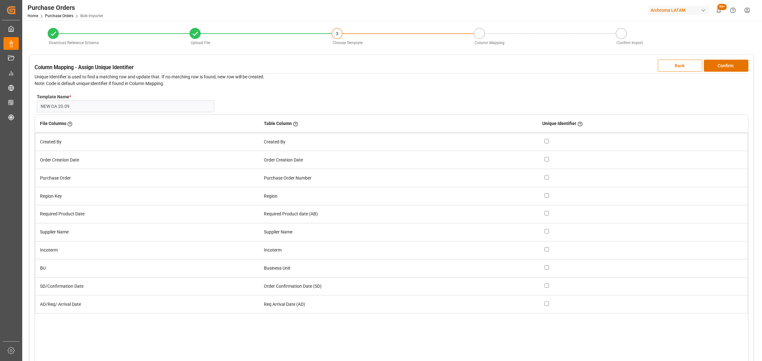
click at [549, 178] on div at bounding box center [643, 178] width 198 height 7
click at [546, 177] on input "checkbox" at bounding box center [546, 177] width 4 height 4
checkbox input "true"
click at [714, 64] on button "Confirm" at bounding box center [725, 66] width 44 height 12
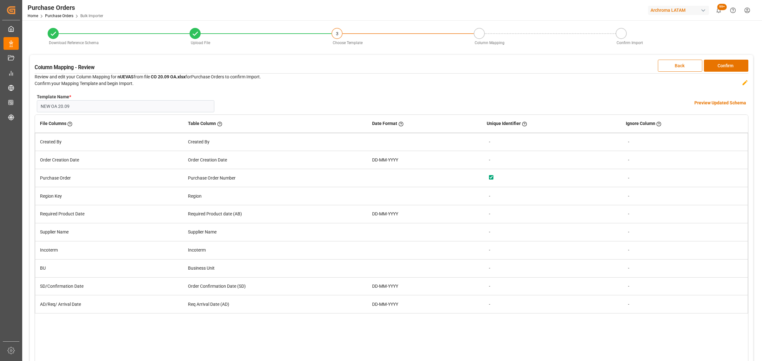
click at [717, 102] on h4 "Preview Updated Schema" at bounding box center [720, 103] width 52 height 7
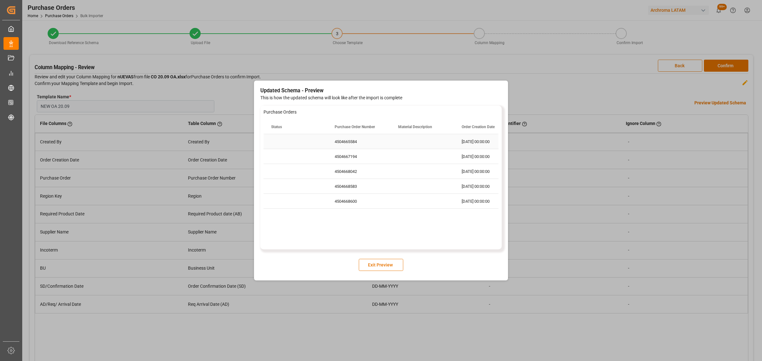
click at [352, 140] on div "4504665584" at bounding box center [358, 141] width 63 height 15
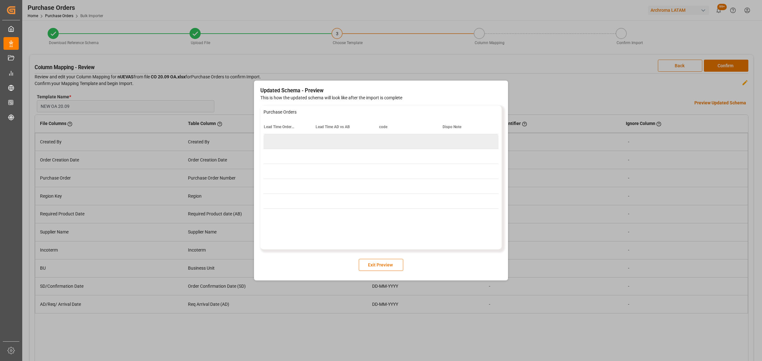
scroll to position [0, 1542]
click at [386, 269] on button "Exit Preview" at bounding box center [381, 265] width 44 height 12
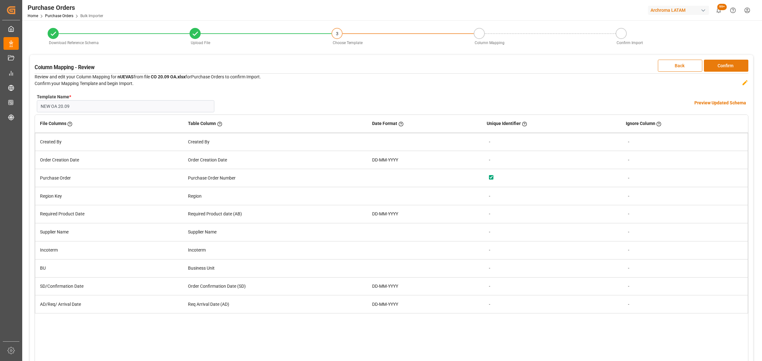
click at [725, 64] on button "Confirm" at bounding box center [725, 66] width 44 height 12
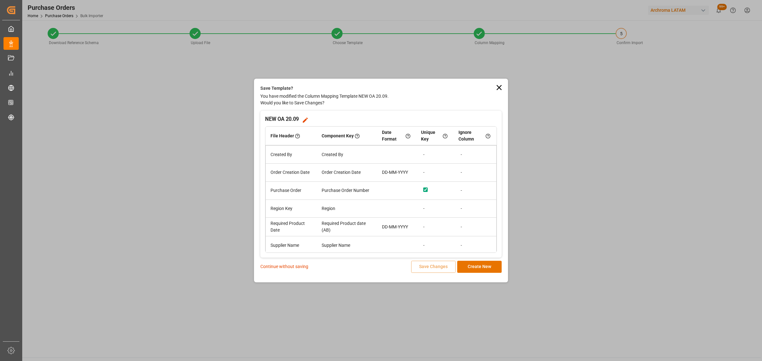
click at [299, 267] on p "Continue without saving" at bounding box center [284, 266] width 48 height 7
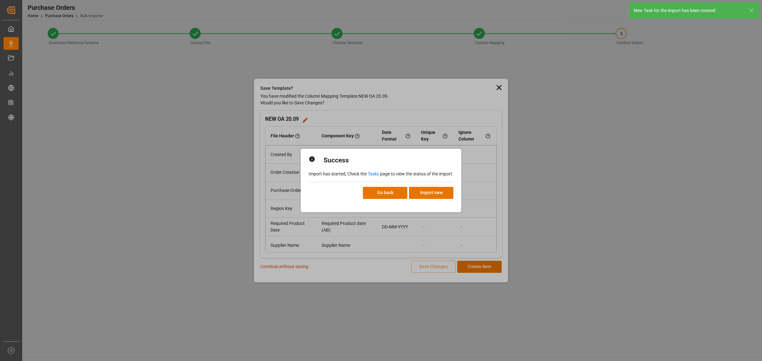
click at [373, 176] on link "Tasks" at bounding box center [372, 173] width 11 height 5
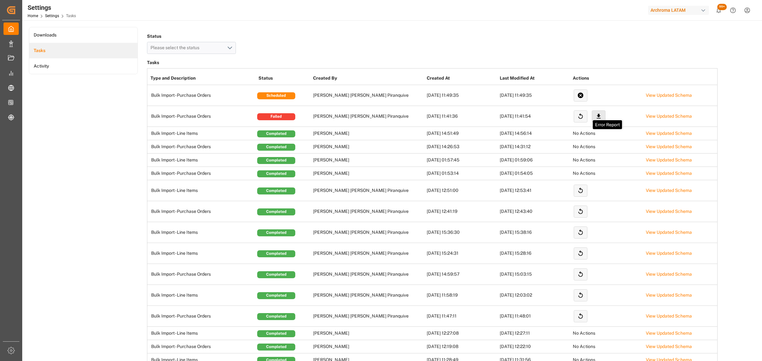
click at [595, 116] on icon at bounding box center [598, 116] width 7 height 7
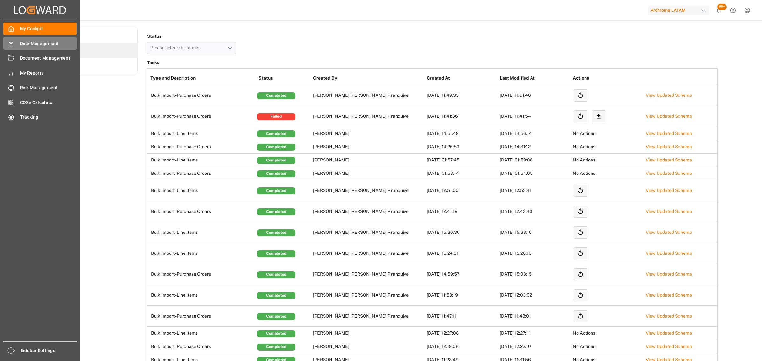
click at [16, 45] on div "Data Management Data Management" at bounding box center [39, 43] width 73 height 12
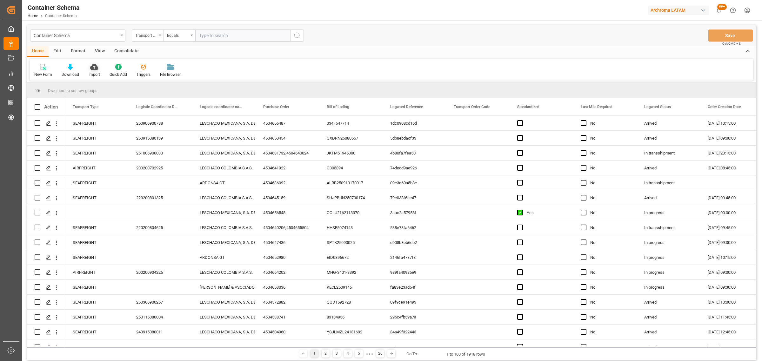
click at [96, 66] on icon at bounding box center [94, 67] width 8 height 6
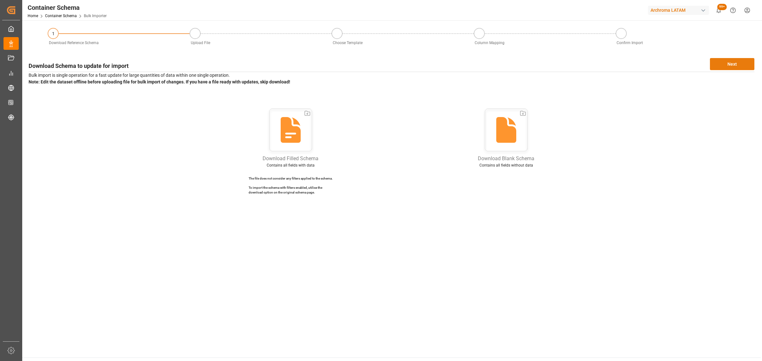
click at [730, 60] on button "Next" at bounding box center [731, 64] width 44 height 12
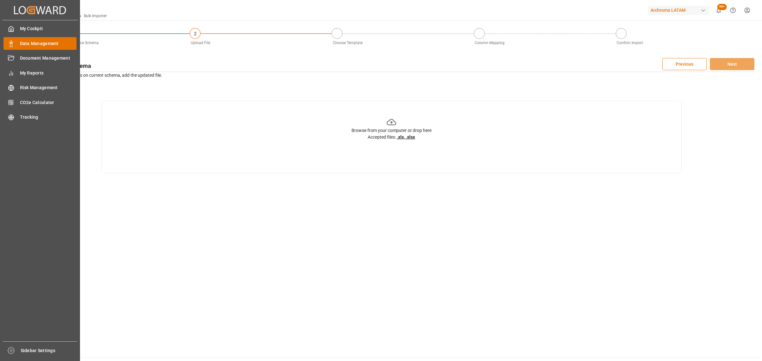
click at [13, 38] on div "Data Management Data Management" at bounding box center [39, 43] width 73 height 12
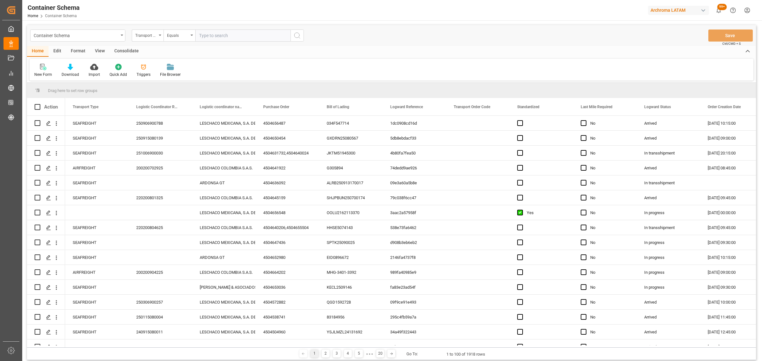
click at [109, 38] on div "Container Schema" at bounding box center [76, 35] width 85 height 8
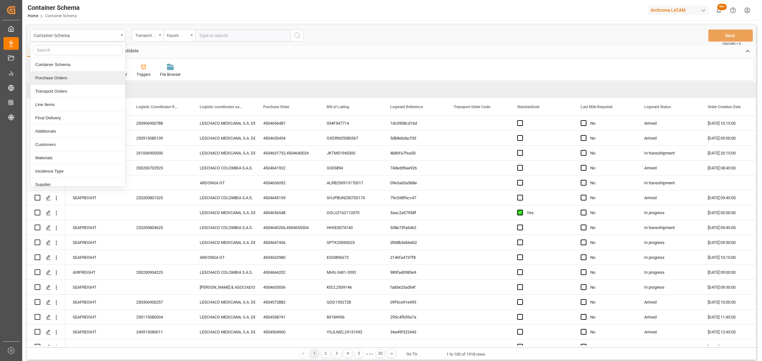
click at [48, 84] on div "Purchase Orders" at bounding box center [77, 77] width 95 height 13
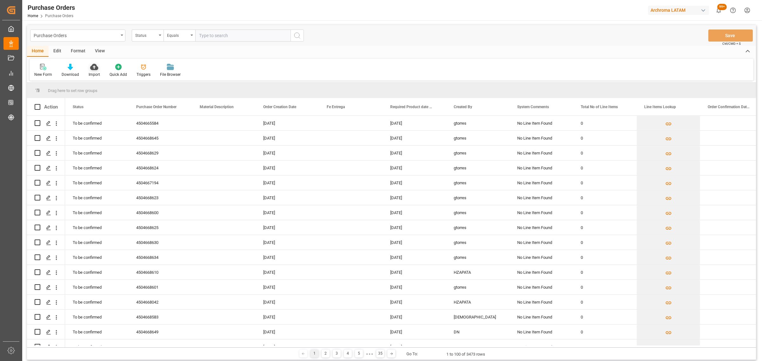
click at [94, 73] on div "Import" at bounding box center [94, 75] width 11 height 6
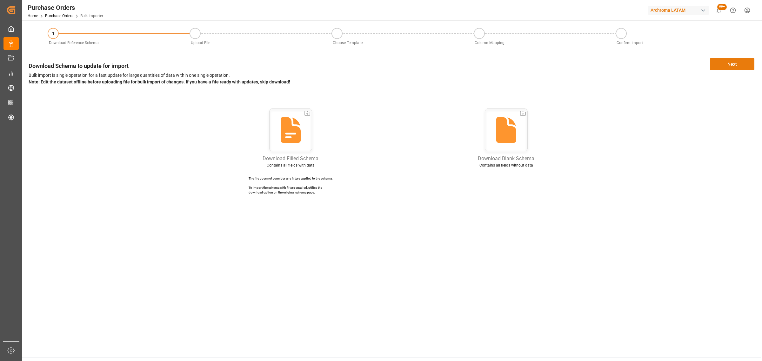
click at [726, 64] on button "Next" at bounding box center [731, 64] width 44 height 12
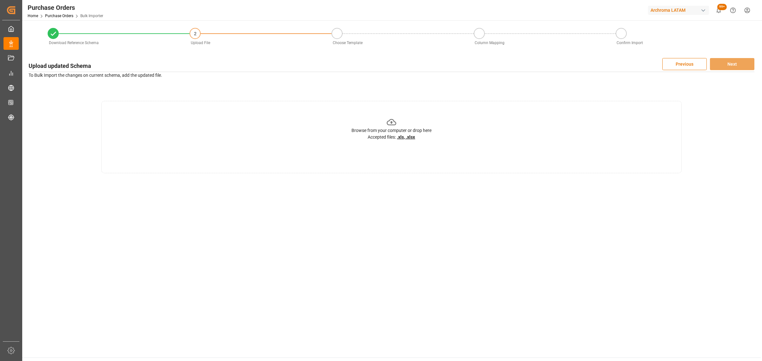
click at [410, 120] on div "Browse from your computer or drop here Accepted files: .xls, .xlsx" at bounding box center [391, 128] width 80 height 23
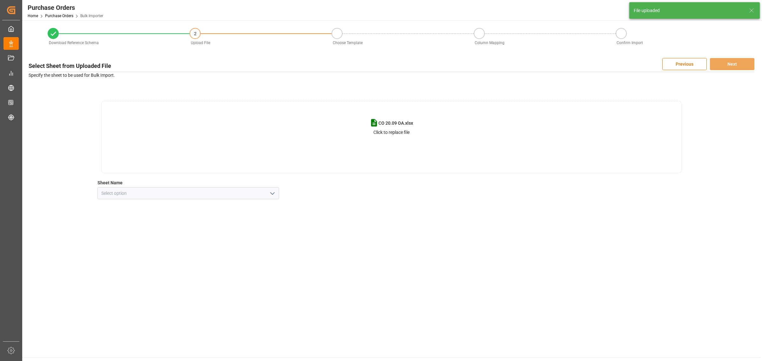
click at [271, 192] on icon "open menu" at bounding box center [272, 194] width 8 height 8
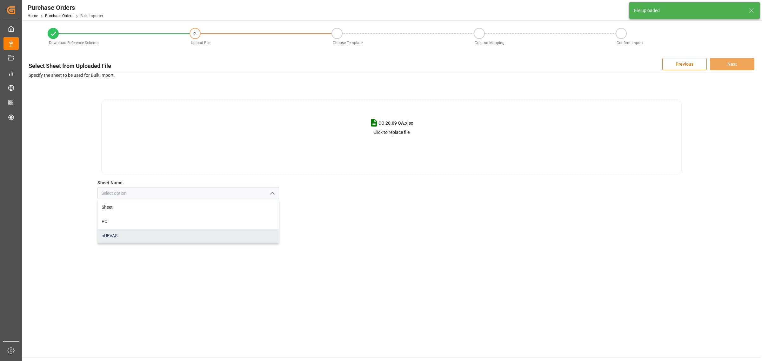
click at [146, 232] on div "nUEVAS" at bounding box center [188, 236] width 181 height 14
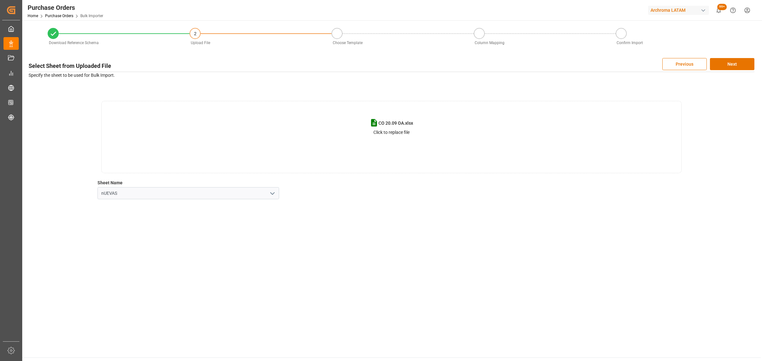
click at [270, 195] on icon "open menu" at bounding box center [272, 194] width 8 height 8
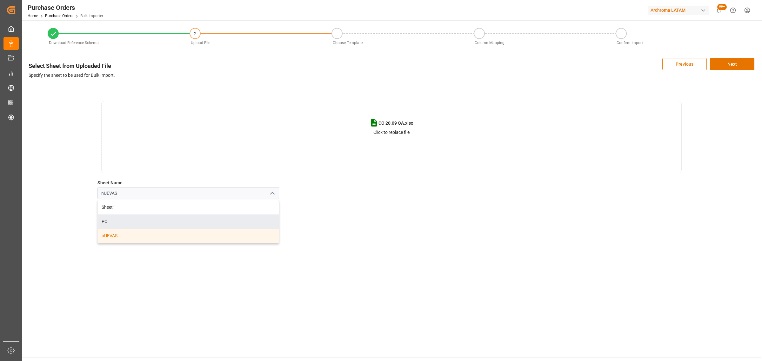
drag, startPoint x: 157, startPoint y: 218, endPoint x: 167, endPoint y: 216, distance: 10.0
click at [158, 218] on div "PO" at bounding box center [188, 221] width 181 height 14
type input "PO"
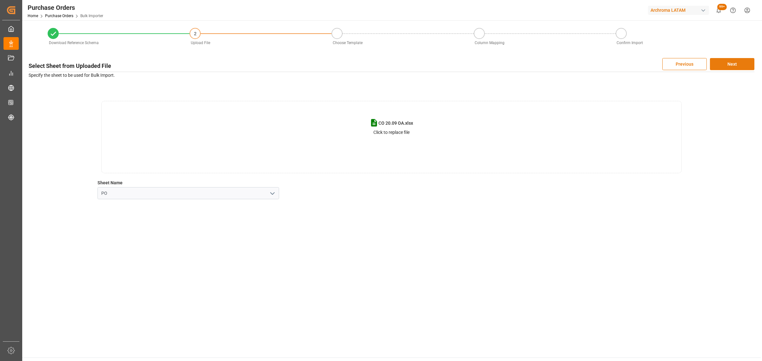
click at [727, 68] on button "Next" at bounding box center [731, 64] width 44 height 12
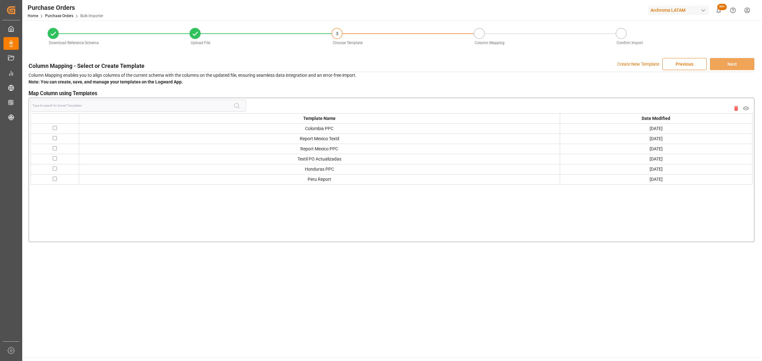
click at [635, 64] on p "Create New Template" at bounding box center [638, 64] width 42 height 12
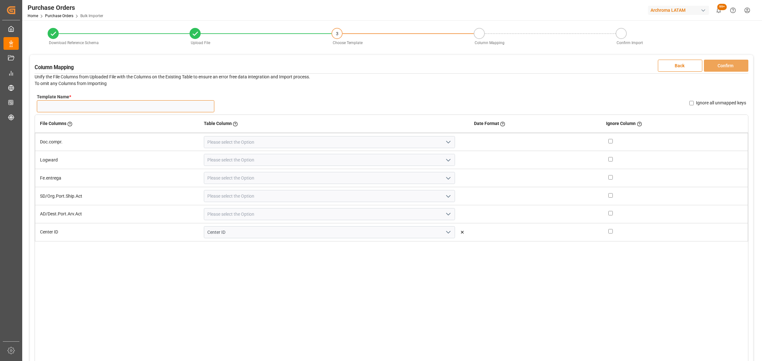
click at [120, 109] on input "Template Name *" at bounding box center [125, 106] width 177 height 12
type input "PO 20.09 OA"
click at [445, 144] on icon "open menu" at bounding box center [448, 142] width 8 height 8
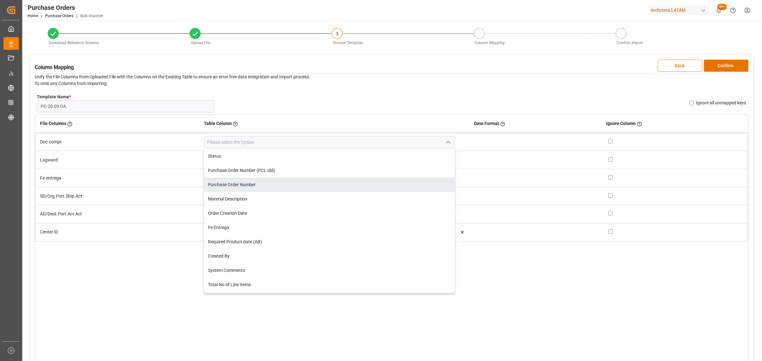
click at [275, 183] on div "Purchase Order Number" at bounding box center [329, 185] width 250 height 14
type input "Purchase Order Number"
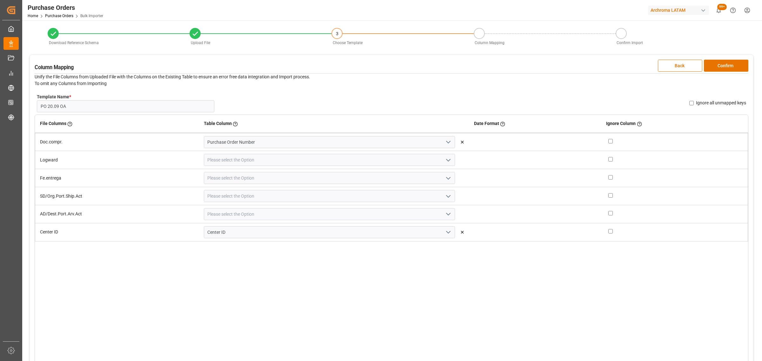
click at [444, 162] on icon "open menu" at bounding box center [448, 160] width 8 height 8
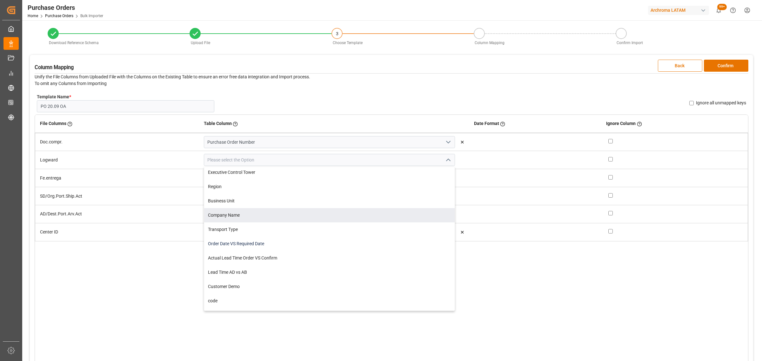
scroll to position [313, 0]
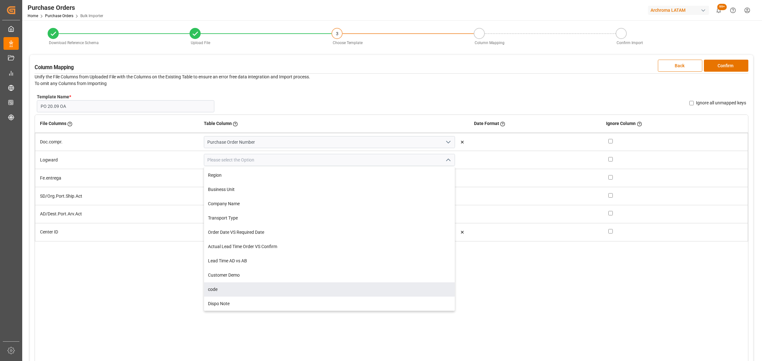
click at [246, 287] on div "code" at bounding box center [329, 289] width 250 height 14
type input "code"
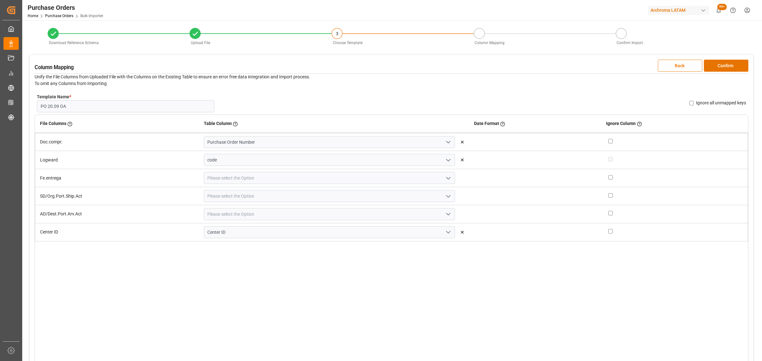
click at [444, 179] on icon "open menu" at bounding box center [448, 179] width 8 height 8
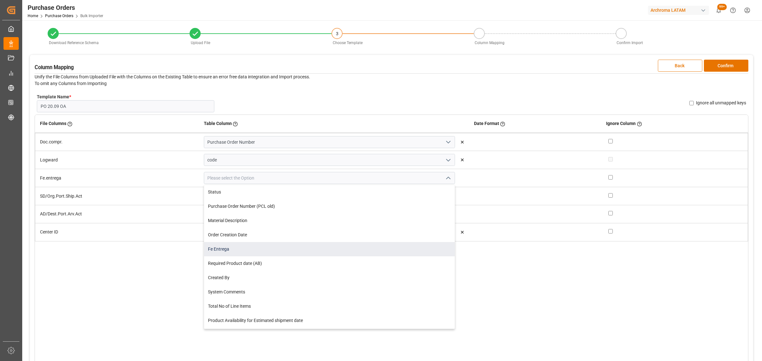
click at [277, 245] on div "Fe Entrega" at bounding box center [329, 249] width 250 height 14
type input "Fe Entrega"
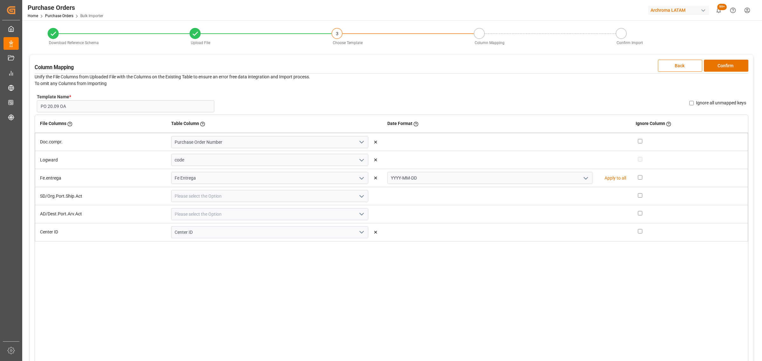
click at [582, 176] on icon "open menu" at bounding box center [586, 179] width 8 height 8
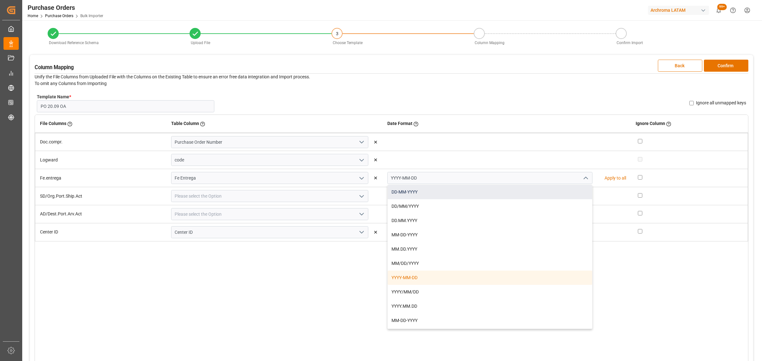
click at [486, 196] on div "DD-MM-YYYY" at bounding box center [489, 192] width 204 height 14
type input "DD-MM-YYYY"
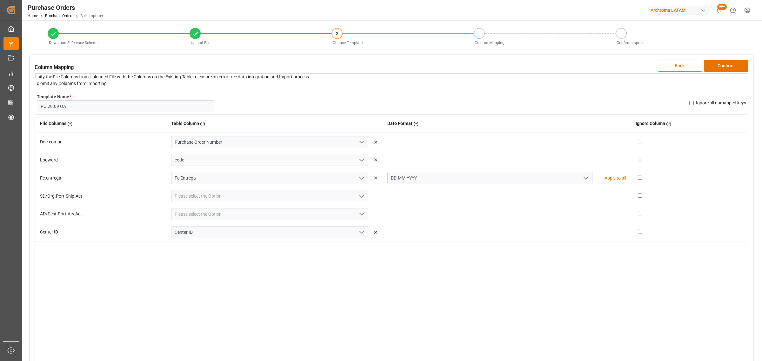
click at [358, 197] on icon "open menu" at bounding box center [362, 197] width 8 height 8
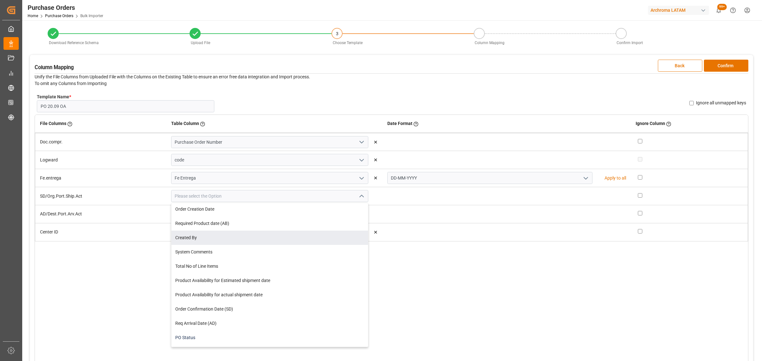
scroll to position [119, 0]
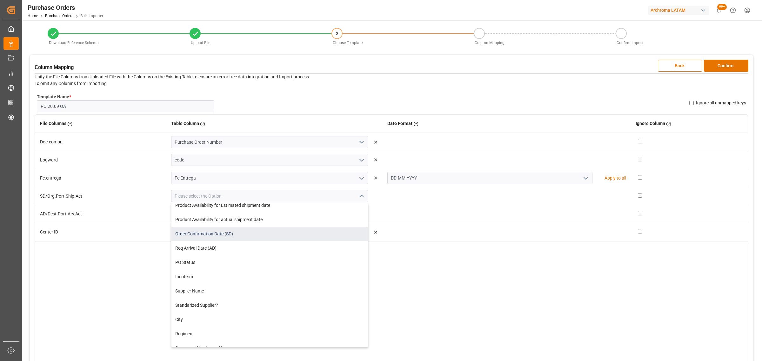
click at [234, 236] on div "Order Confirmation Date (SD)" at bounding box center [269, 234] width 196 height 14
type input "Order Confirmation Date (SD)"
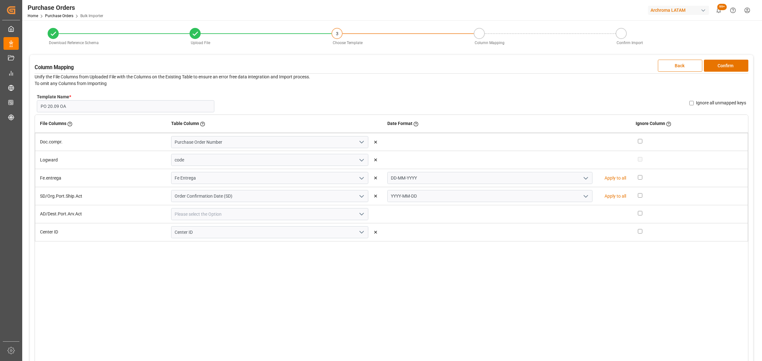
click at [582, 195] on icon "open menu" at bounding box center [586, 197] width 8 height 8
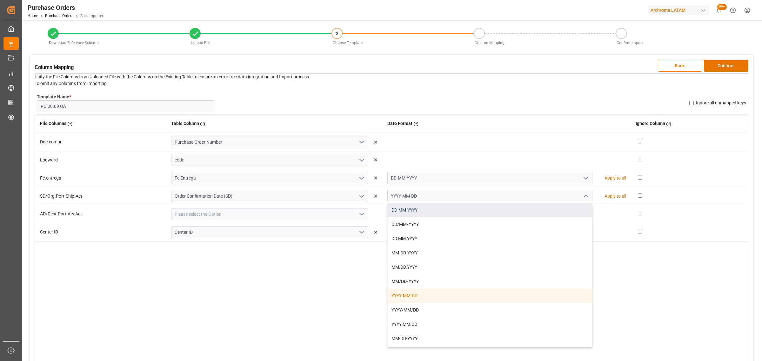
click at [444, 207] on div "DD-MM-YYYY" at bounding box center [489, 210] width 204 height 14
type input "DD-MM-YYYY"
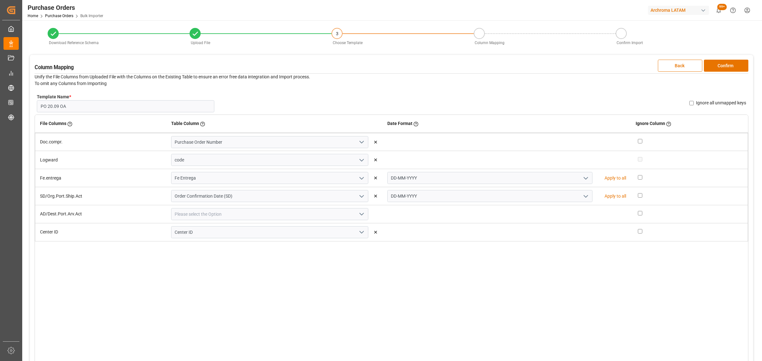
click at [358, 214] on icon "open menu" at bounding box center [362, 214] width 8 height 8
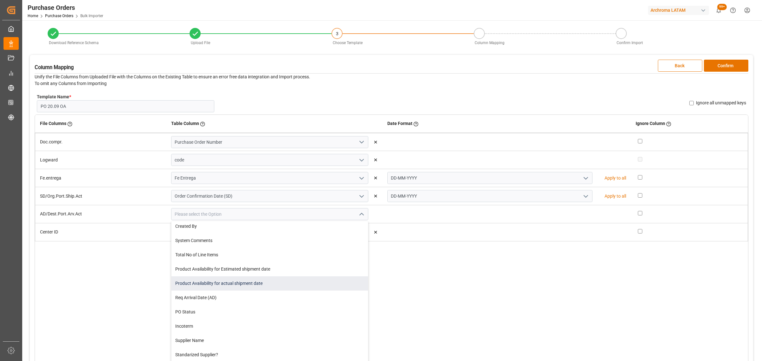
scroll to position [79, 0]
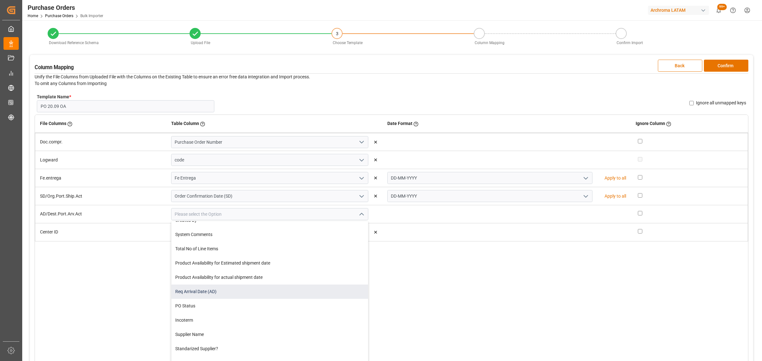
click at [221, 292] on div "Req Arrival Date (AD)" at bounding box center [269, 292] width 196 height 14
type input "Req Arrival Date (AD)"
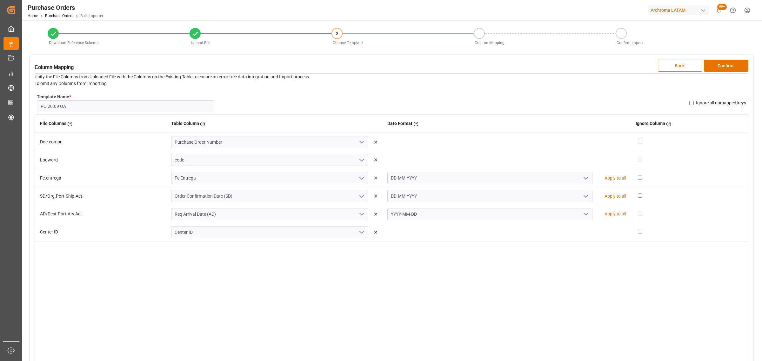
click at [583, 214] on icon "open menu" at bounding box center [586, 214] width 8 height 8
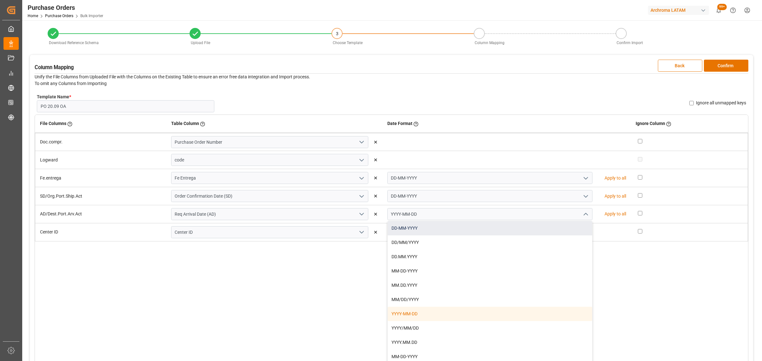
click at [463, 224] on div "DD-MM-YYYY" at bounding box center [489, 228] width 204 height 14
type input "DD-MM-YYYY"
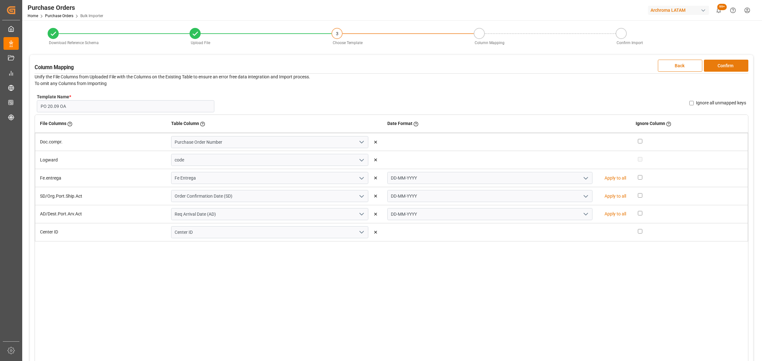
click at [721, 68] on button "Confirm" at bounding box center [725, 66] width 44 height 12
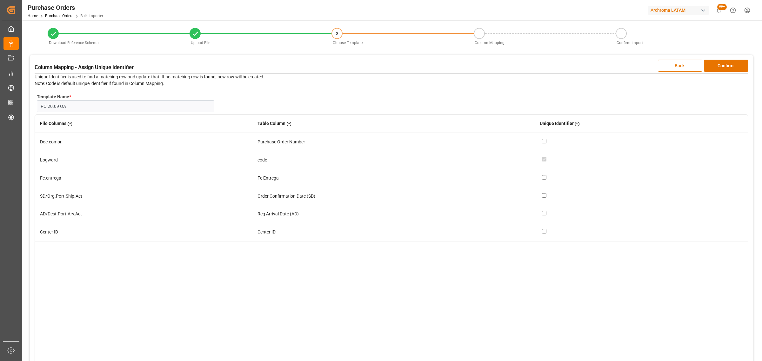
click at [547, 142] on div at bounding box center [642, 142] width 201 height 7
click at [542, 142] on input "checkbox" at bounding box center [544, 141] width 4 height 4
checkbox input "true"
click at [729, 64] on button "Confirm" at bounding box center [725, 66] width 44 height 12
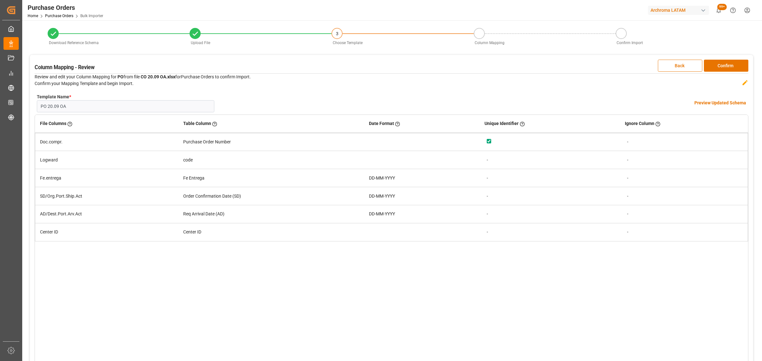
click at [712, 101] on h4 "Preview Updated Schema" at bounding box center [720, 103] width 52 height 7
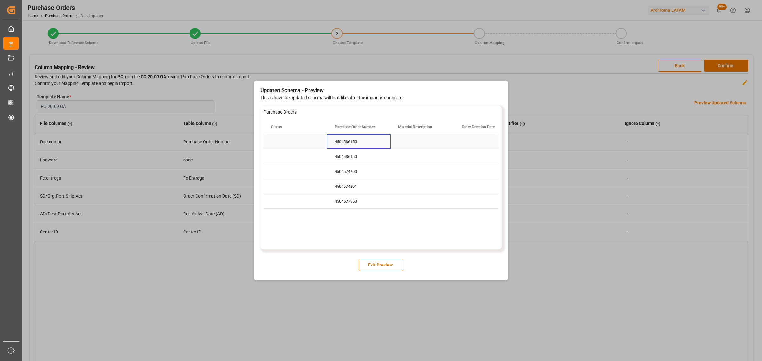
click at [342, 146] on div "4504536150" at bounding box center [358, 141] width 63 height 15
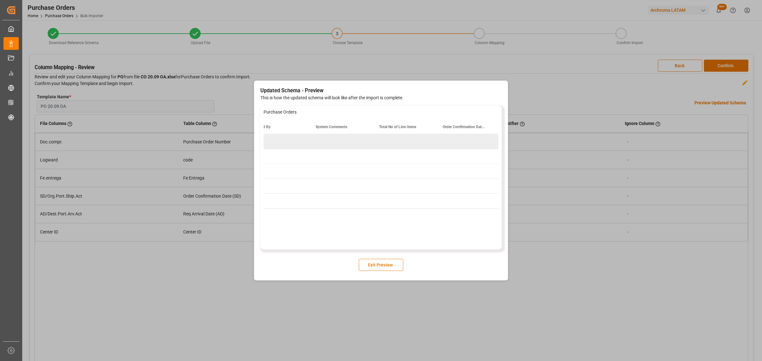
scroll to position [0, 400]
click at [401, 265] on button "Exit Preview" at bounding box center [381, 265] width 44 height 12
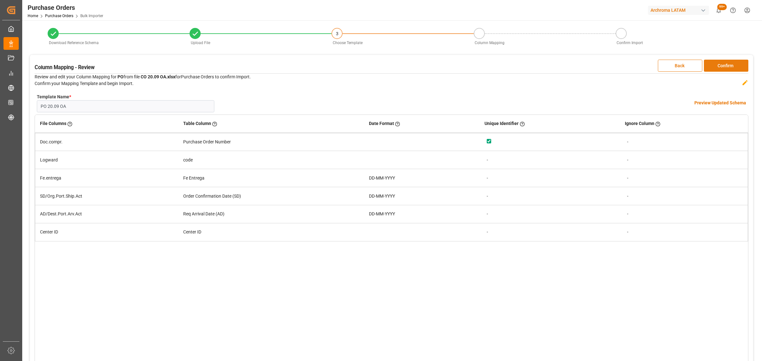
click at [724, 67] on button "Confirm" at bounding box center [725, 66] width 44 height 12
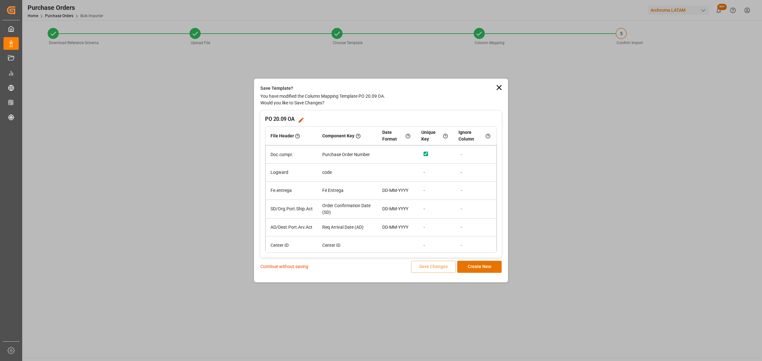
click at [289, 262] on div "Continue without saving Save Changes Create New" at bounding box center [380, 267] width 241 height 12
click at [290, 269] on p "Continue without saving" at bounding box center [284, 266] width 48 height 7
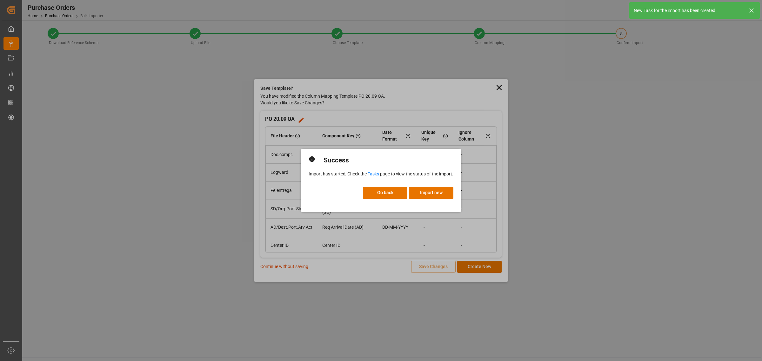
click at [368, 174] on link "Tasks" at bounding box center [372, 173] width 11 height 5
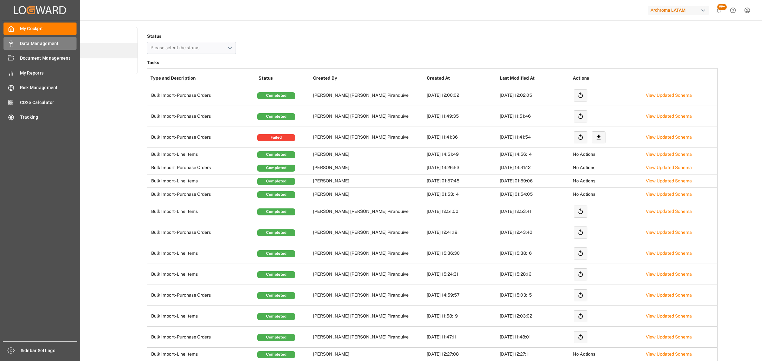
click at [17, 43] on div "Data Management Data Management" at bounding box center [39, 43] width 73 height 12
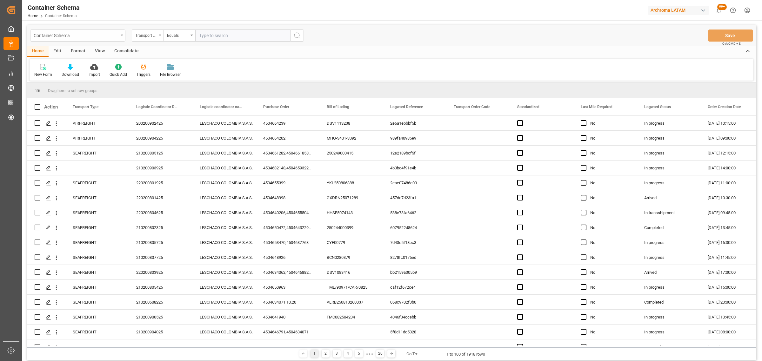
click at [76, 35] on div "Container Schema" at bounding box center [76, 35] width 85 height 8
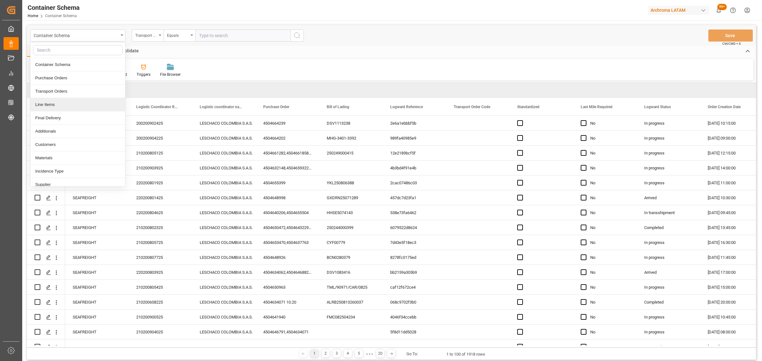
click at [54, 104] on div "Line Items" at bounding box center [77, 104] width 95 height 13
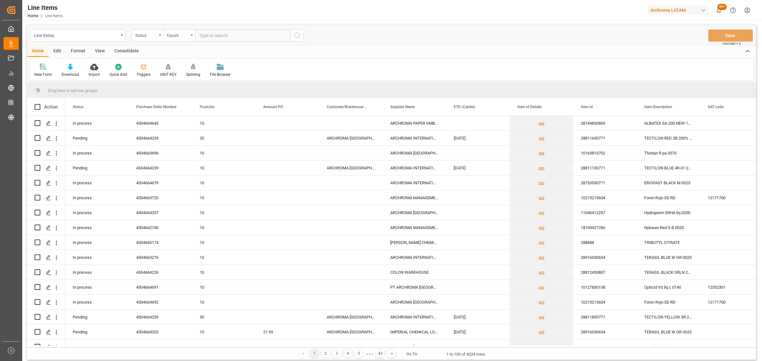
click at [92, 67] on icon at bounding box center [94, 67] width 8 height 6
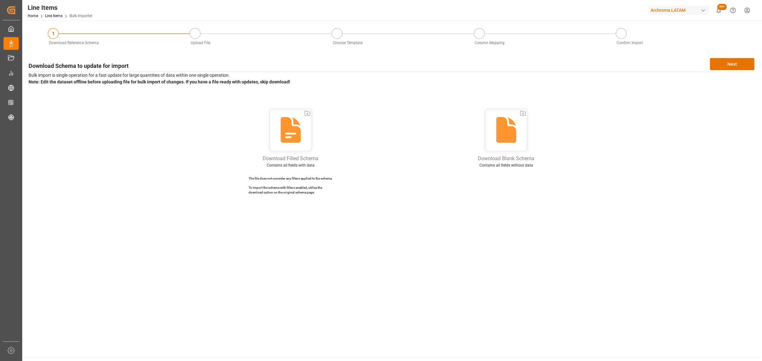
click at [724, 70] on div "Download Schema to update for import Next Bulk import is single operation for a…" at bounding box center [391, 129] width 732 height 148
click at [727, 64] on button "Next" at bounding box center [731, 64] width 44 height 12
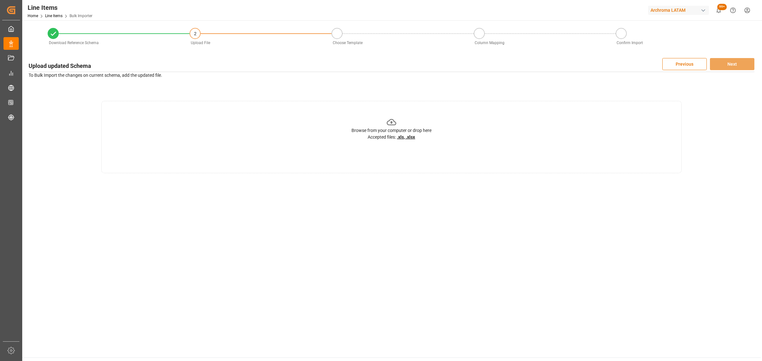
click at [418, 131] on div "Browse from your computer or drop here" at bounding box center [391, 130] width 80 height 7
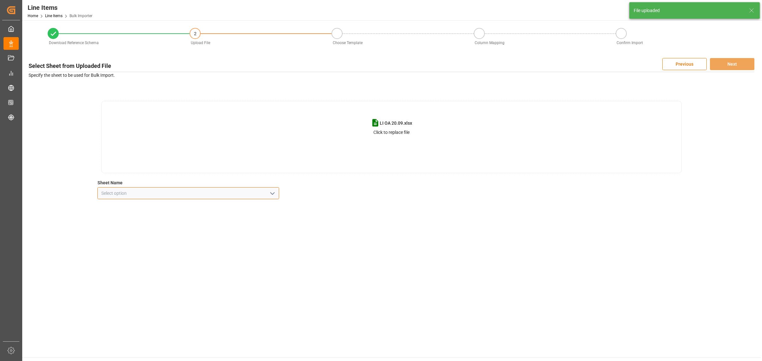
click at [264, 194] on input at bounding box center [187, 193] width 181 height 12
click at [275, 194] on icon "open menu" at bounding box center [272, 194] width 8 height 8
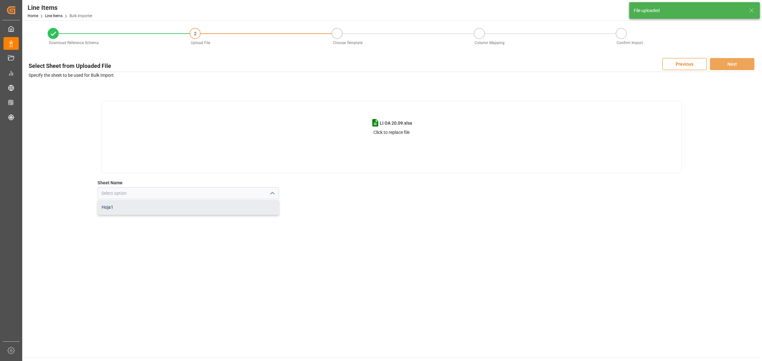
click at [206, 209] on div "Hoja1" at bounding box center [188, 207] width 181 height 14
type input "Hoja1"
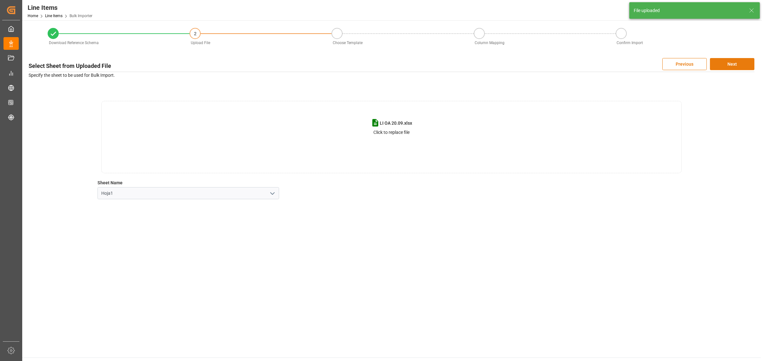
click at [742, 65] on button "Next" at bounding box center [731, 64] width 44 height 12
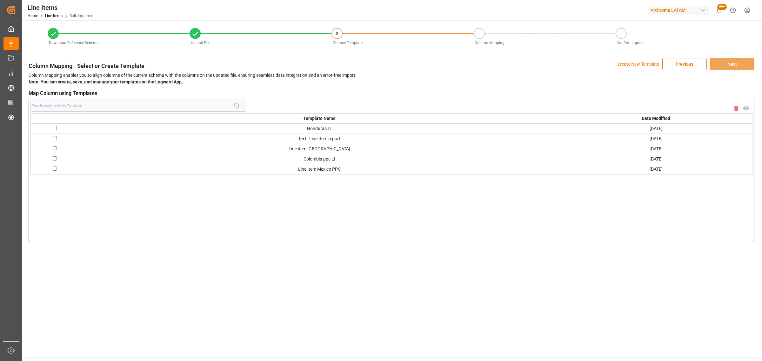
click at [625, 63] on p "Create New Template" at bounding box center [638, 64] width 42 height 12
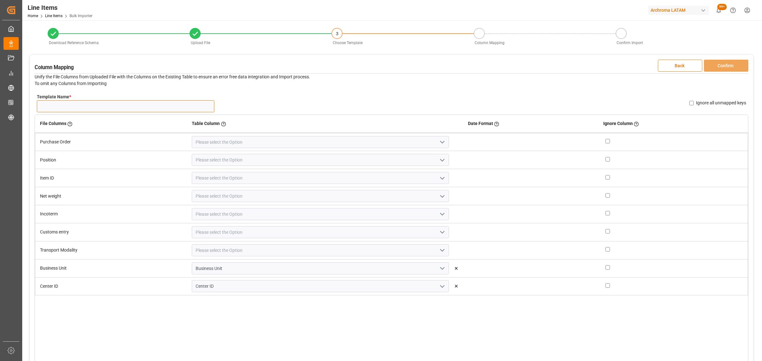
click at [109, 105] on input "Template Name *" at bounding box center [125, 106] width 177 height 12
type input "LI OA 20.09"
click at [440, 143] on polyline "open menu" at bounding box center [442, 142] width 4 height 2
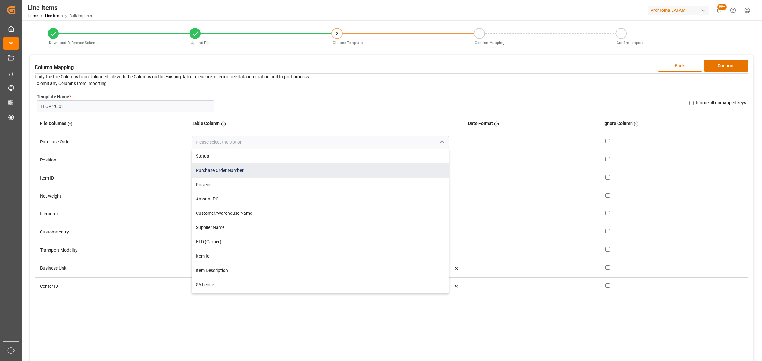
click at [272, 164] on div "Purchase Order Number" at bounding box center [320, 170] width 256 height 14
type input "Purchase Order Number"
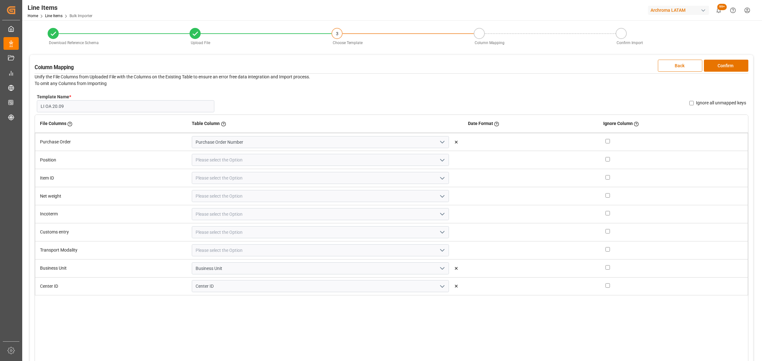
click at [440, 160] on polyline "open menu" at bounding box center [442, 160] width 4 height 2
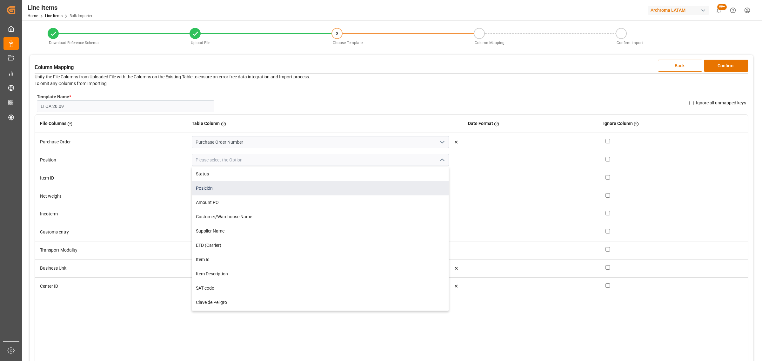
click at [290, 189] on div "Posición" at bounding box center [320, 188] width 256 height 14
type input "Posición"
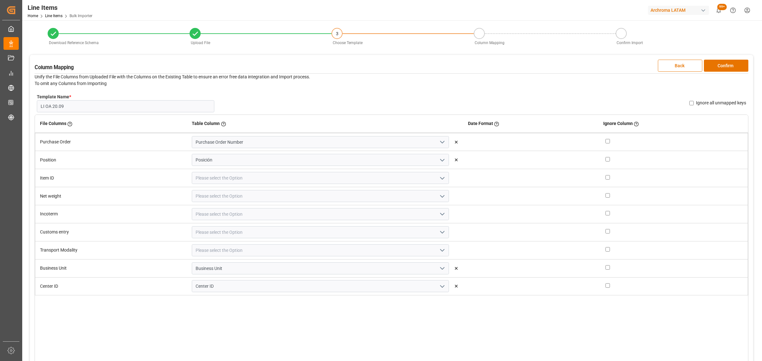
click at [438, 178] on icon "open menu" at bounding box center [442, 179] width 8 height 8
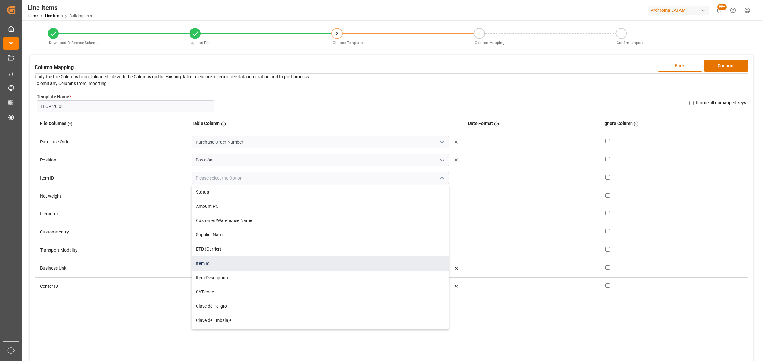
click at [287, 267] on div "Item Id" at bounding box center [320, 263] width 256 height 14
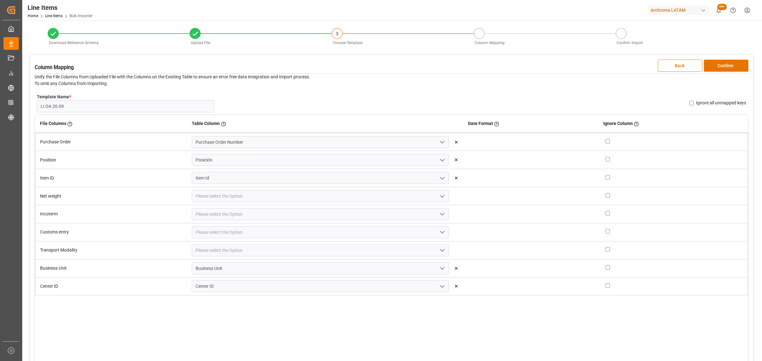
type input "Item Id"
click at [438, 195] on icon "open menu" at bounding box center [442, 197] width 8 height 8
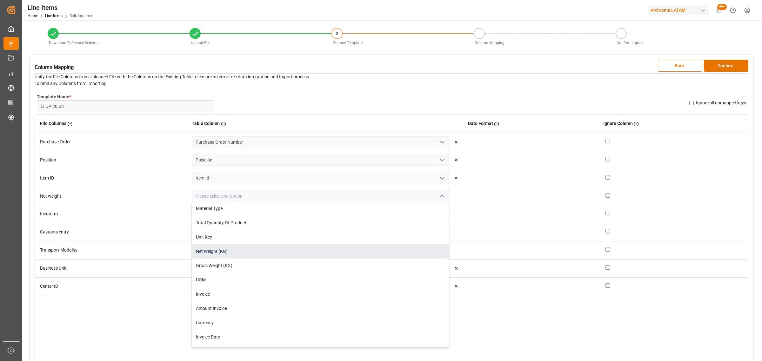
click at [238, 252] on div "Net Weight (KG)" at bounding box center [320, 251] width 256 height 14
type input "Net Weight (KG)"
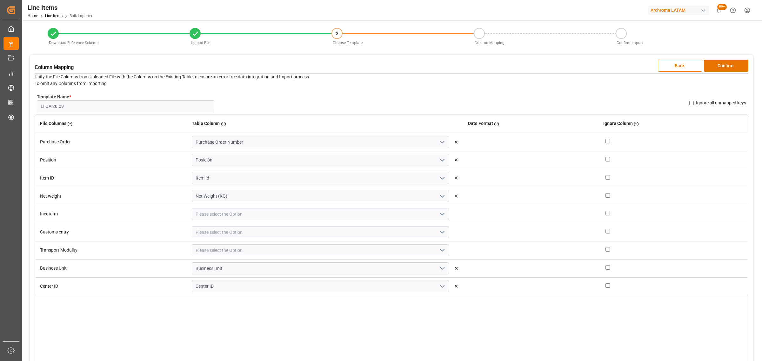
click at [438, 212] on icon "open menu" at bounding box center [442, 214] width 8 height 8
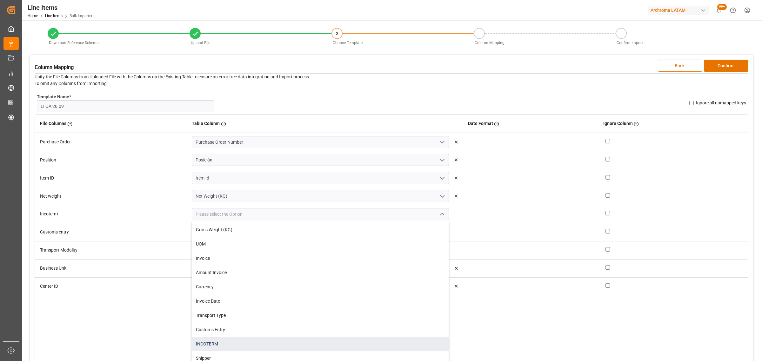
click at [228, 340] on div "INCOTERM" at bounding box center [320, 344] width 256 height 14
type input "INCOTERM"
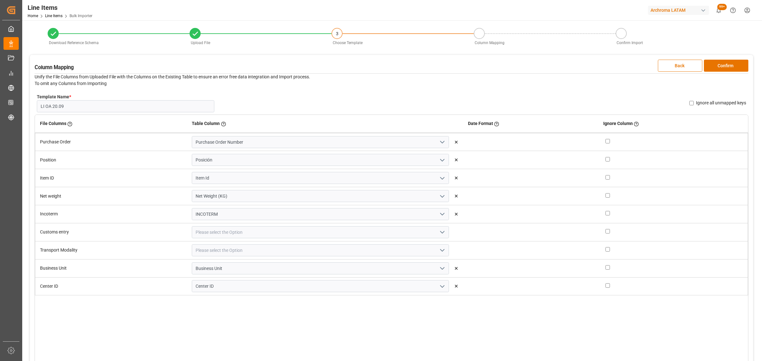
click at [438, 233] on icon "open menu" at bounding box center [442, 232] width 8 height 8
click at [251, 267] on div "Customs Entry" at bounding box center [320, 268] width 256 height 14
type input "Customs Entry"
click at [438, 252] on icon "open menu" at bounding box center [442, 251] width 8 height 8
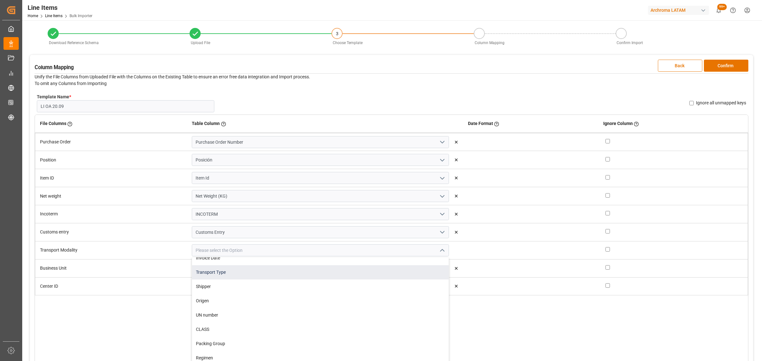
click at [264, 271] on div "Transport Type" at bounding box center [320, 272] width 256 height 14
type input "Transport Type"
click at [730, 68] on button "Confirm" at bounding box center [725, 66] width 44 height 12
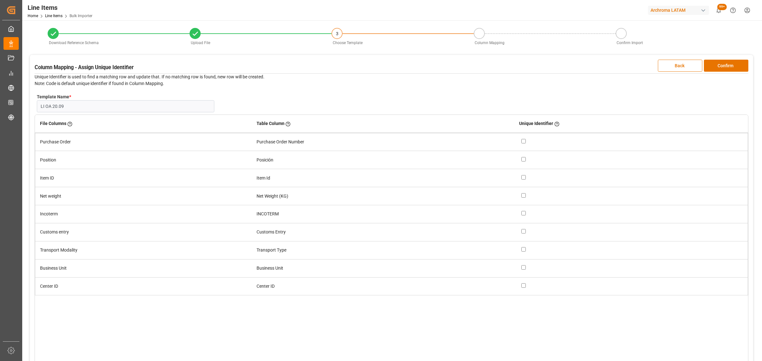
click at [524, 140] on input "checkbox" at bounding box center [523, 141] width 4 height 4
checkbox input "true"
click at [524, 160] on input "checkbox" at bounding box center [523, 159] width 4 height 4
checkbox input "true"
click at [729, 65] on button "Confirm" at bounding box center [725, 66] width 44 height 12
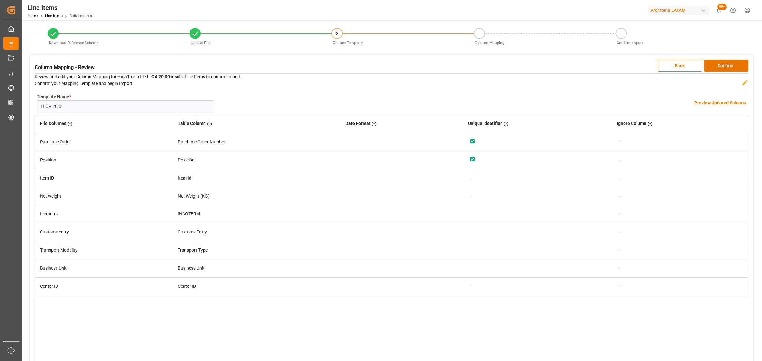
click at [716, 104] on h4 "Preview Updated Schema" at bounding box center [720, 103] width 52 height 7
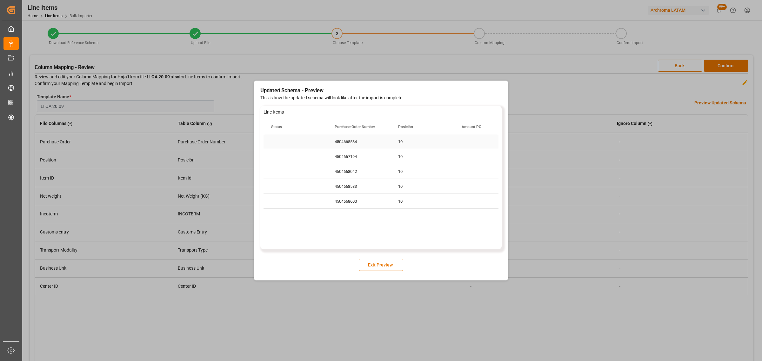
click at [363, 142] on div "4504665584" at bounding box center [358, 141] width 63 height 15
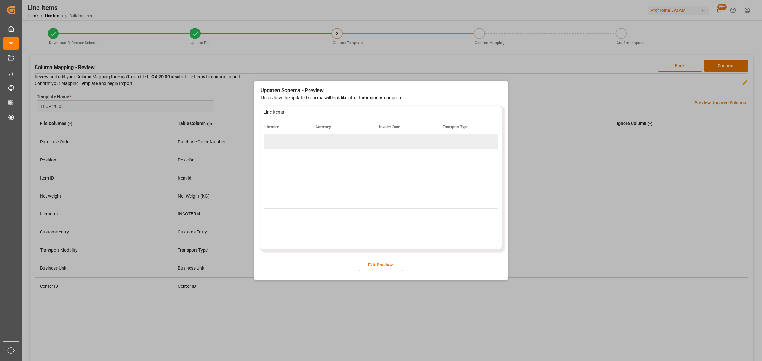
scroll to position [0, 1352]
click at [381, 267] on button "Exit Preview" at bounding box center [381, 265] width 44 height 12
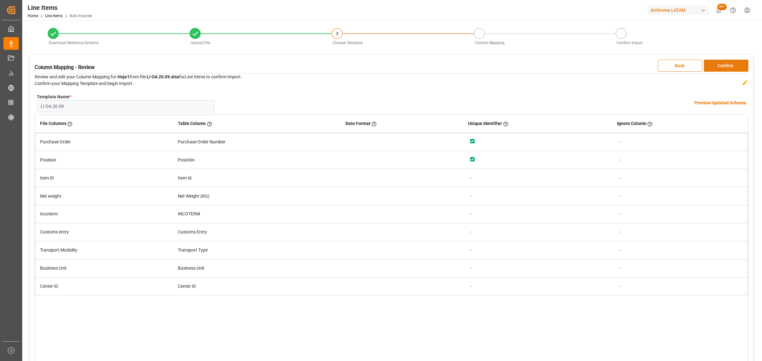
click at [724, 67] on button "Confirm" at bounding box center [725, 66] width 44 height 12
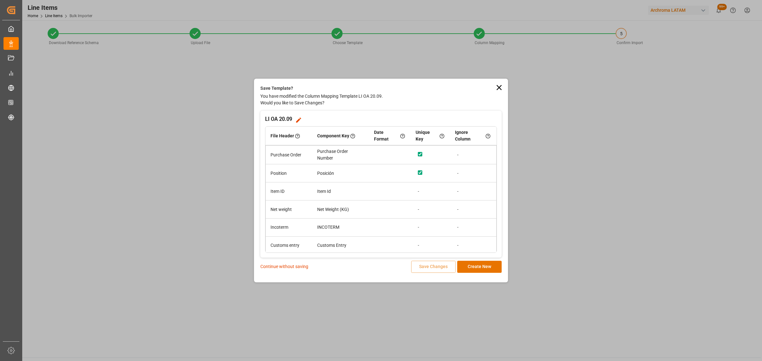
click at [285, 270] on p "Continue without saving" at bounding box center [284, 266] width 48 height 7
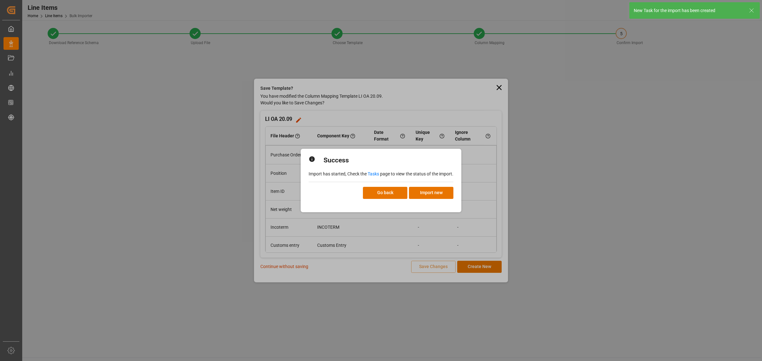
click at [373, 174] on link "Tasks" at bounding box center [372, 173] width 11 height 5
